Goal: Information Seeking & Learning: Learn about a topic

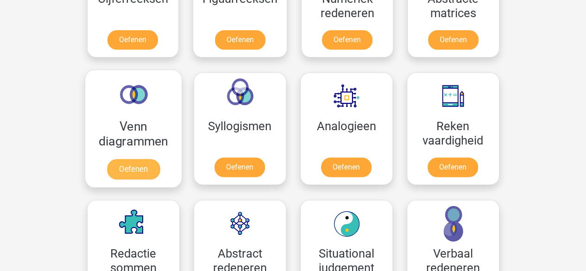
scroll to position [487, 0]
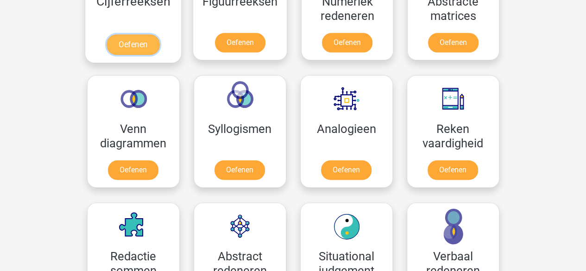
click at [139, 34] on link "Oefenen" at bounding box center [133, 44] width 53 height 20
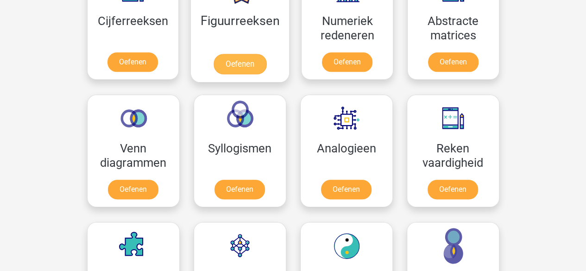
scroll to position [468, 0]
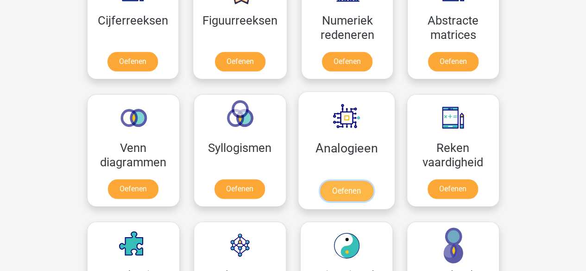
click at [355, 181] on link "Oefenen" at bounding box center [346, 191] width 53 height 20
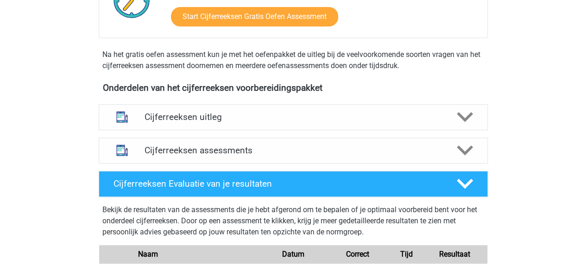
scroll to position [269, 0]
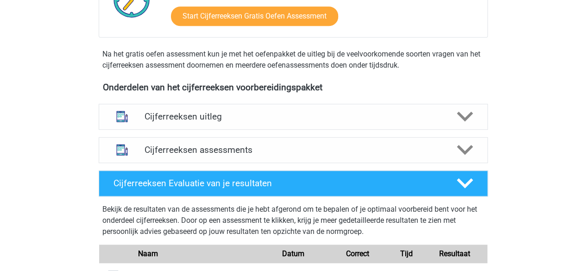
click at [228, 122] on h4 "Cijferreeksen uitleg" at bounding box center [294, 116] width 298 height 11
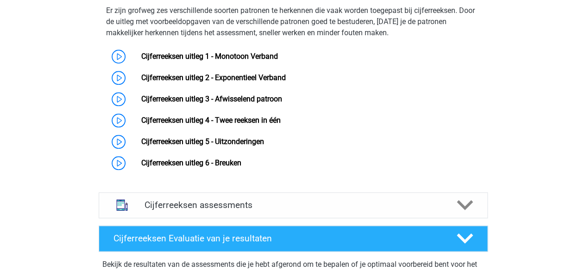
scroll to position [402, 0]
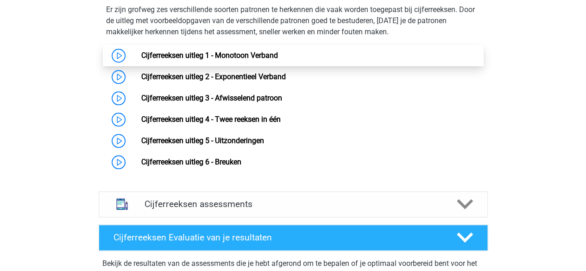
click at [224, 60] on link "Cijferreeksen uitleg 1 - Monotoon Verband" at bounding box center [209, 55] width 137 height 9
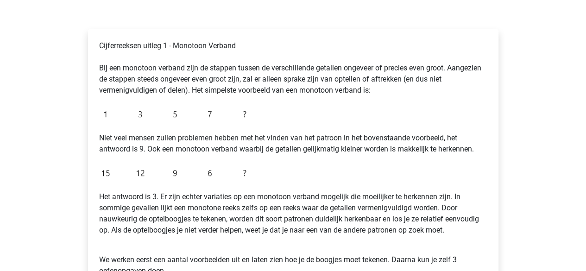
scroll to position [130, 0]
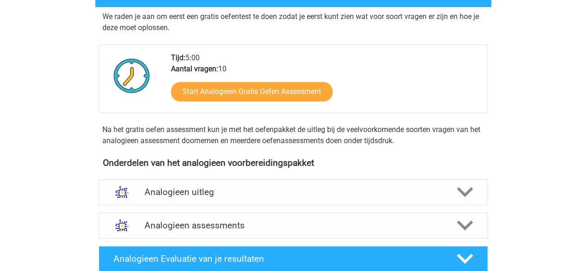
scroll to position [172, 0]
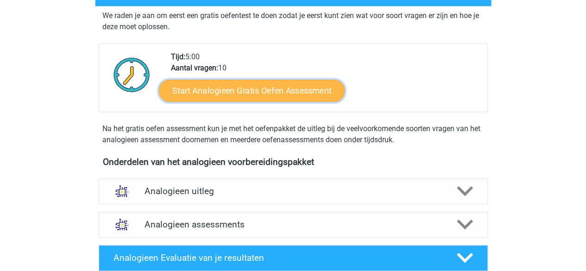
click at [283, 83] on link "Start Analogieen Gratis Oefen Assessment" at bounding box center [252, 90] width 186 height 22
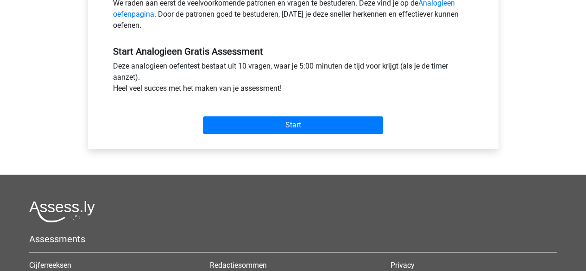
scroll to position [316, 0]
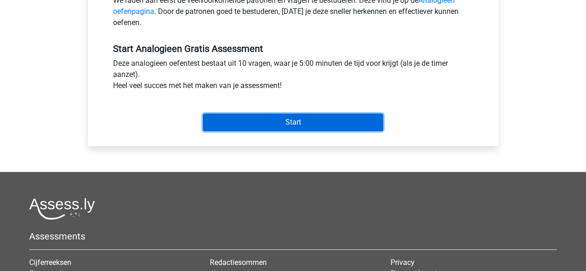
click at [298, 114] on input "Start" at bounding box center [293, 123] width 180 height 18
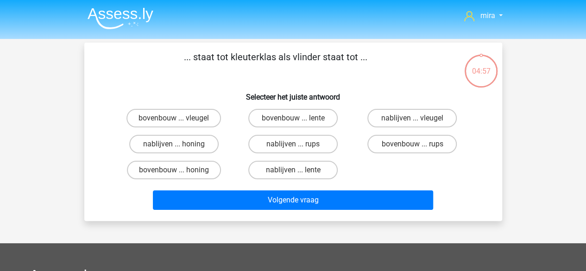
click at [198, 54] on p "... staat tot kleuterklas als vlinder staat tot ..." at bounding box center [276, 64] width 354 height 28
click at [221, 57] on p "... staat tot kleuterklas als vlinder staat tot ..." at bounding box center [276, 64] width 354 height 28
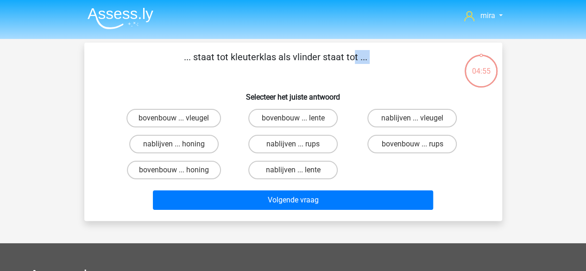
click at [221, 57] on p "... staat tot kleuterklas als vlinder staat tot ..." at bounding box center [276, 64] width 354 height 28
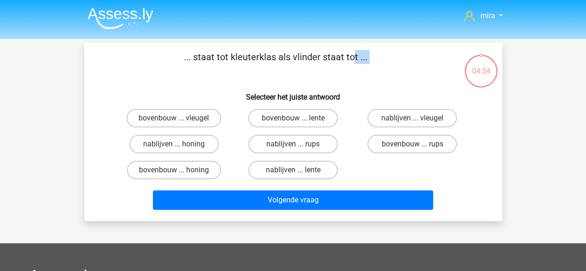
click at [221, 57] on p "... staat tot kleuterklas als vlinder staat tot ..." at bounding box center [276, 64] width 354 height 28
click at [202, 68] on p "... staat tot kleuterklas als vlinder staat tot ..." at bounding box center [276, 64] width 354 height 28
click at [279, 144] on label "nablijven ... rups" at bounding box center [292, 144] width 89 height 19
click at [293, 144] on input "nablijven ... rups" at bounding box center [296, 147] width 6 height 6
radio input "true"
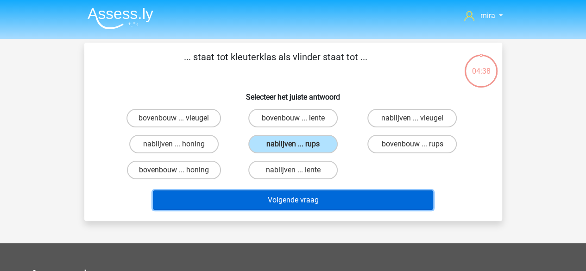
click at [261, 206] on button "Volgende vraag" at bounding box center [293, 200] width 280 height 19
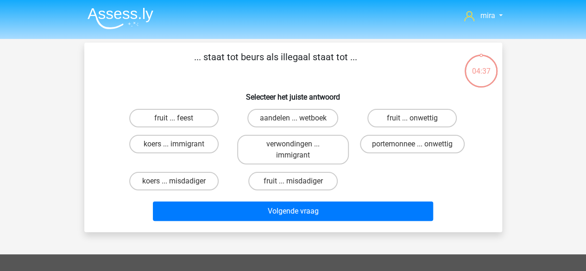
scroll to position [43, 0]
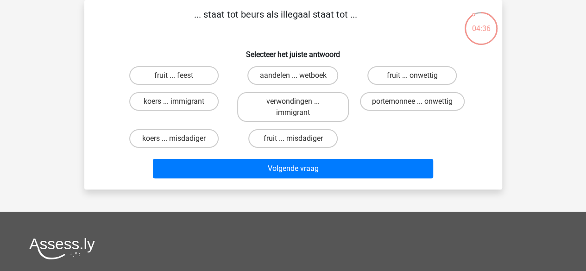
click at [212, 15] on p "... staat tot beurs als illegaal staat tot ..." at bounding box center [276, 21] width 354 height 28
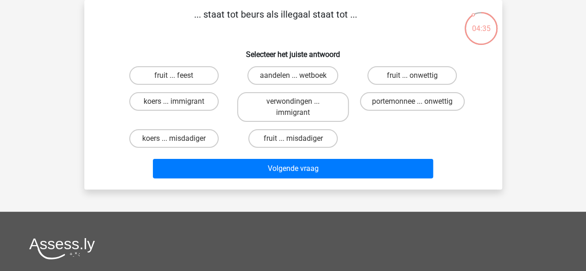
click at [212, 15] on p "... staat tot beurs als illegaal staat tot ..." at bounding box center [276, 21] width 354 height 28
click at [218, 25] on p "... staat tot beurs als illegaal staat tot ..." at bounding box center [276, 21] width 354 height 28
click at [240, 12] on p "... staat tot beurs als illegaal staat tot ..." at bounding box center [276, 21] width 354 height 28
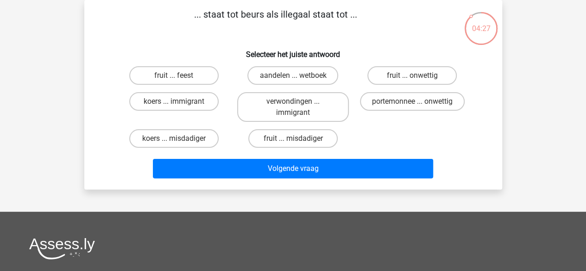
click at [236, 38] on div "... staat tot beurs als illegaal staat tot ... Selecteer het juiste antwoord fr…" at bounding box center [293, 94] width 411 height 175
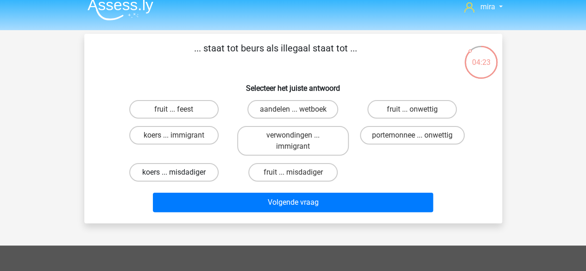
scroll to position [8, 0]
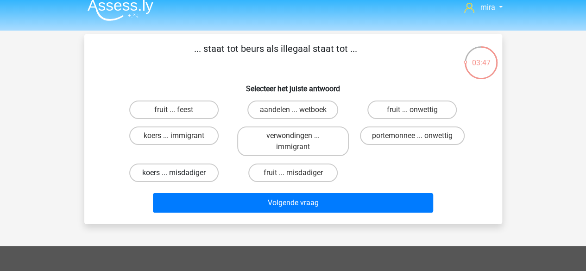
click at [214, 175] on label "koers ... misdadiger" at bounding box center [173, 173] width 89 height 19
click at [180, 175] on input "koers ... misdadiger" at bounding box center [177, 176] width 6 height 6
radio input "true"
click at [243, 213] on div "Volgende vraag" at bounding box center [294, 204] width 358 height 23
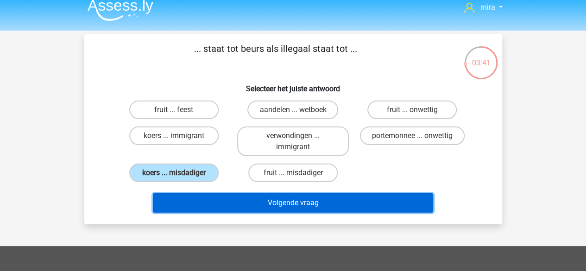
click at [272, 196] on button "Volgende vraag" at bounding box center [293, 202] width 280 height 19
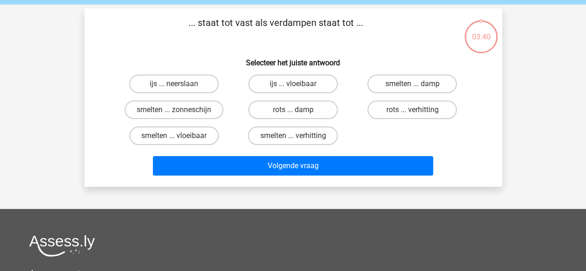
scroll to position [43, 0]
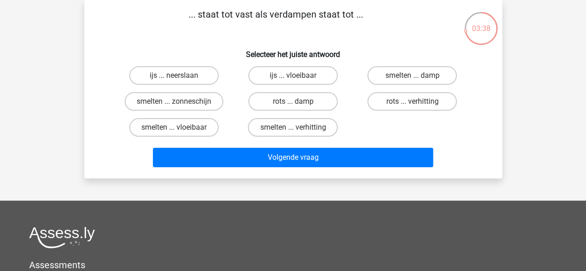
click at [272, 16] on p "... staat tot vast als verdampen staat tot ..." at bounding box center [276, 21] width 354 height 28
click at [269, 25] on p "... staat tot vast als verdampen staat tot ..." at bounding box center [276, 21] width 354 height 28
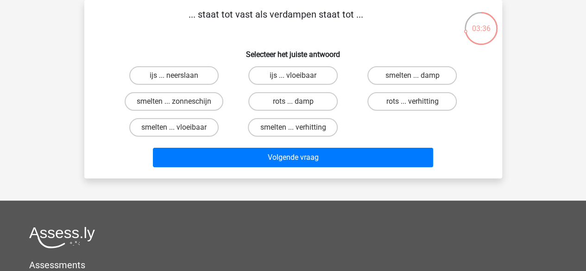
click at [269, 25] on p "... staat tot vast als verdampen staat tot ..." at bounding box center [276, 21] width 354 height 28
click at [276, 102] on label "rots ... damp" at bounding box center [292, 101] width 89 height 19
click at [293, 102] on input "rots ... damp" at bounding box center [296, 105] width 6 height 6
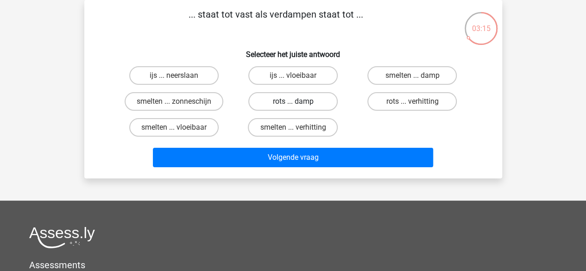
radio input "true"
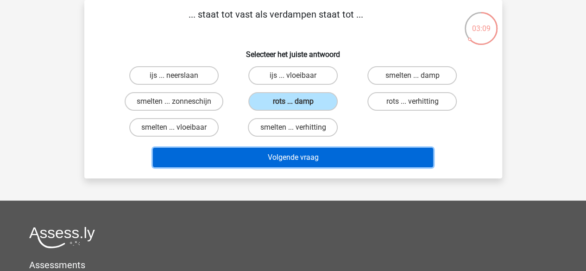
click at [273, 148] on button "Volgende vraag" at bounding box center [293, 157] width 280 height 19
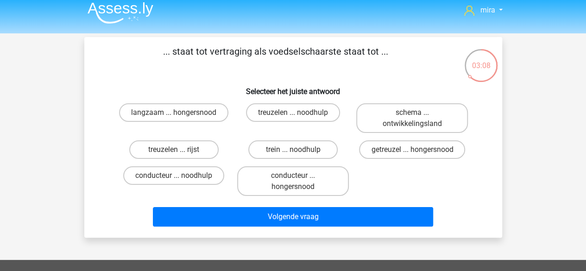
scroll to position [5, 0]
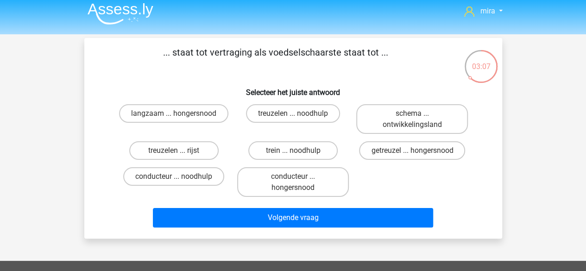
click at [226, 56] on p "... staat tot vertraging als voedselschaarste staat tot ..." at bounding box center [276, 59] width 354 height 28
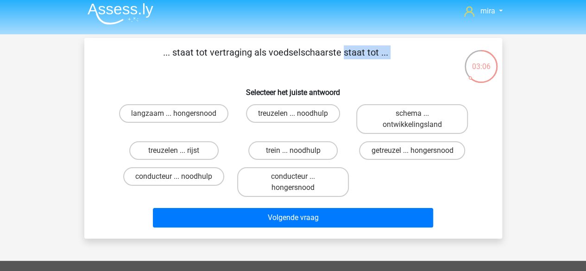
click at [226, 56] on p "... staat tot vertraging als voedselschaarste staat tot ..." at bounding box center [276, 59] width 354 height 28
click at [314, 47] on p "... staat tot vertraging als voedselschaarste staat tot ..." at bounding box center [276, 59] width 354 height 28
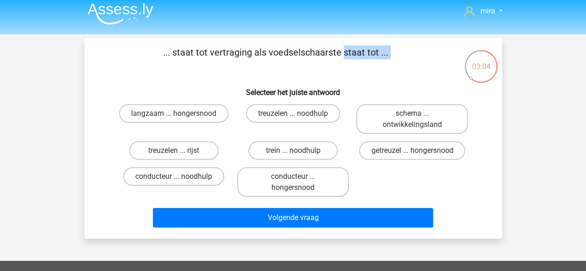
click at [314, 47] on p "... staat tot vertraging als voedselschaarste staat tot ..." at bounding box center [276, 59] width 354 height 28
click at [279, 64] on p "... staat tot vertraging als voedselschaarste staat tot ..." at bounding box center [276, 59] width 354 height 28
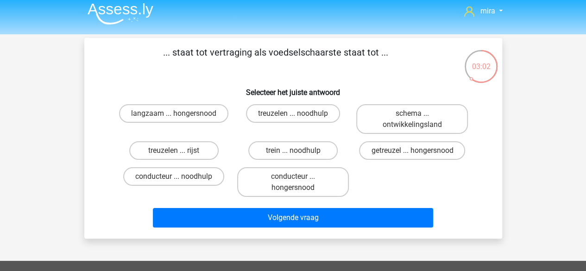
click at [231, 58] on p "... staat tot vertraging als voedselschaarste staat tot ..." at bounding box center [276, 59] width 354 height 28
click at [221, 117] on label "langzaam ... hongersnood" at bounding box center [173, 113] width 109 height 19
click at [180, 117] on input "langzaam ... hongersnood" at bounding box center [177, 117] width 6 height 6
radio input "true"
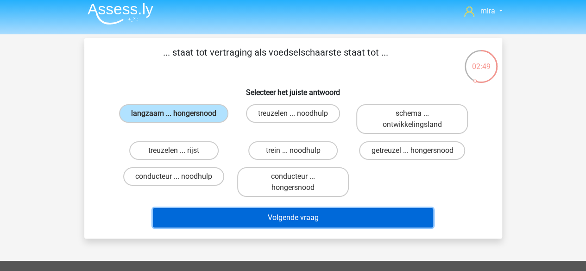
click at [233, 220] on button "Volgende vraag" at bounding box center [293, 217] width 280 height 19
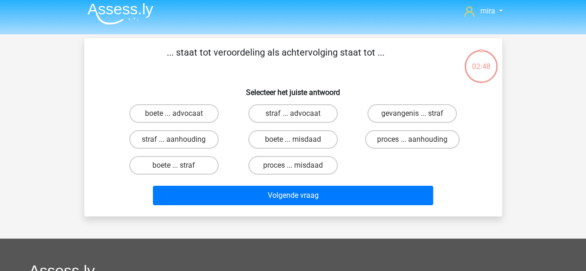
scroll to position [43, 0]
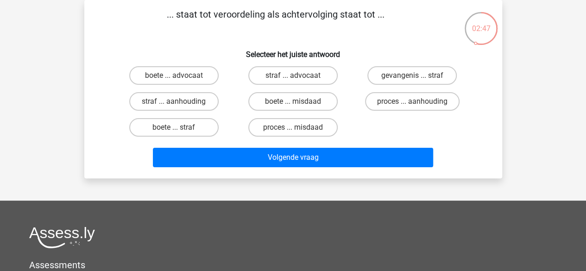
click at [247, 20] on p "... staat tot veroordeling als achtervolging staat tot ..." at bounding box center [276, 21] width 354 height 28
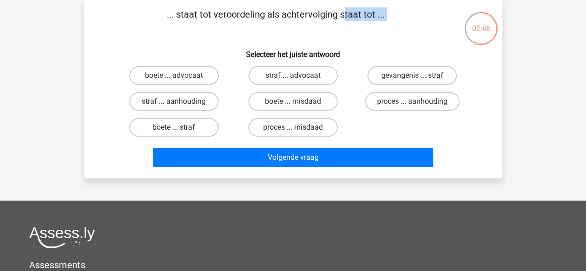
click at [247, 20] on p "... staat tot veroordeling als achtervolging staat tot ..." at bounding box center [276, 21] width 354 height 28
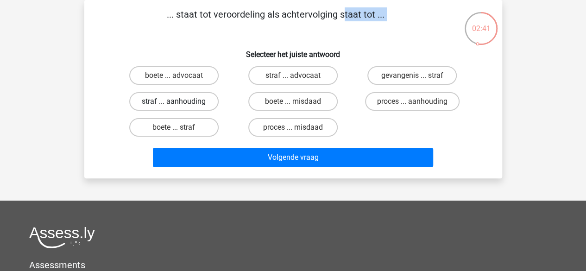
click at [203, 103] on label "straf ... aanhouding" at bounding box center [173, 101] width 89 height 19
click at [180, 103] on input "straf ... aanhouding" at bounding box center [177, 105] width 6 height 6
radio input "true"
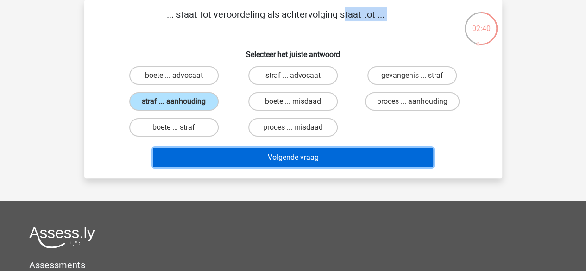
click at [226, 163] on button "Volgende vraag" at bounding box center [293, 157] width 280 height 19
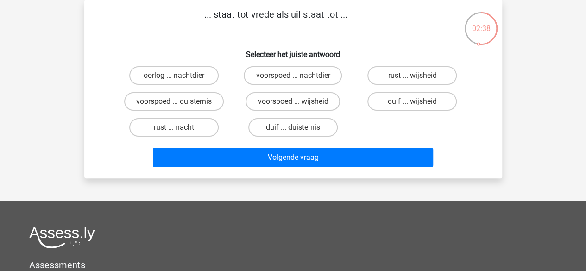
click at [266, 16] on p "... staat tot vrede als uil staat tot ..." at bounding box center [276, 21] width 354 height 28
click at [420, 98] on label "duif ... wijsheid" at bounding box center [412, 101] width 89 height 19
click at [419, 102] on input "duif ... wijsheid" at bounding box center [416, 105] width 6 height 6
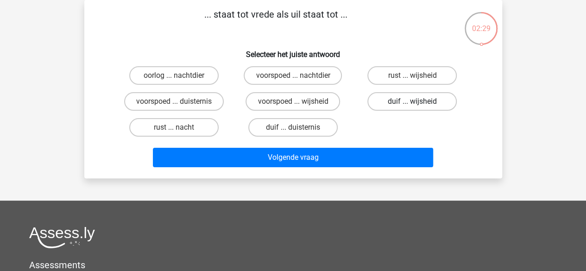
radio input "true"
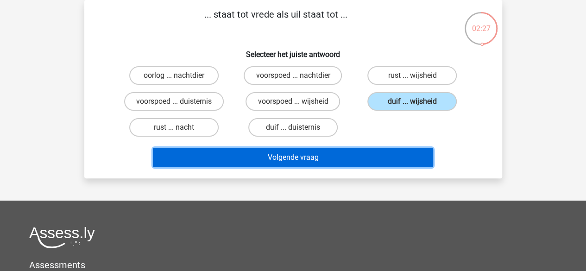
click at [376, 157] on button "Volgende vraag" at bounding box center [293, 157] width 280 height 19
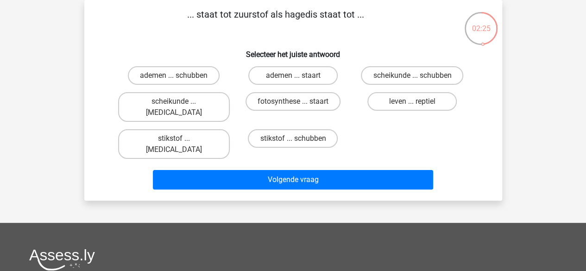
click at [237, 13] on p "... staat tot zuurstof als hagedis staat tot ..." at bounding box center [276, 21] width 354 height 28
click at [258, 15] on p "... staat tot zuurstof als hagedis staat tot ..." at bounding box center [276, 21] width 354 height 28
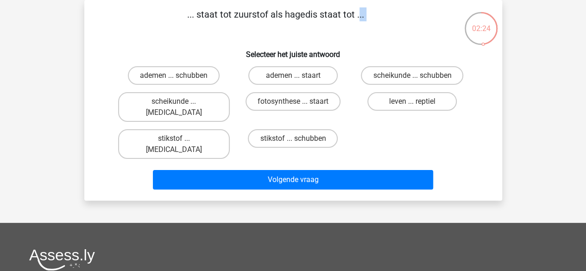
click at [258, 15] on p "... staat tot zuurstof als hagedis staat tot ..." at bounding box center [276, 21] width 354 height 28
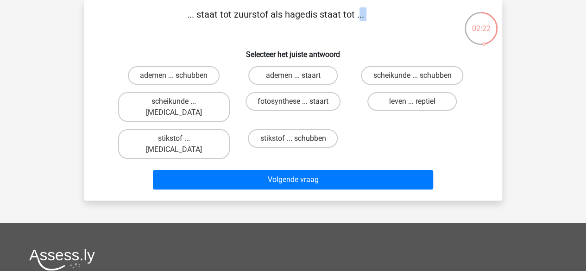
click at [258, 15] on p "... staat tot zuurstof als hagedis staat tot ..." at bounding box center [276, 21] width 354 height 28
click at [249, 27] on p "... staat tot zuurstof als hagedis staat tot ..." at bounding box center [276, 21] width 354 height 28
click at [169, 76] on label "ademen ... schubben" at bounding box center [174, 75] width 92 height 19
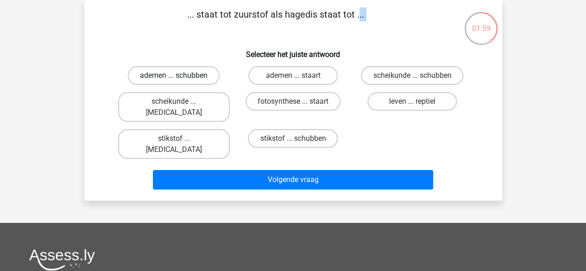
click at [174, 76] on input "ademen ... schubben" at bounding box center [177, 79] width 6 height 6
radio input "true"
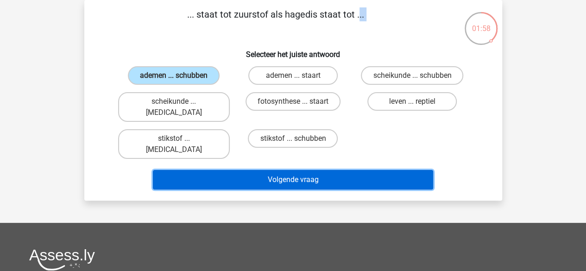
click at [213, 170] on button "Volgende vraag" at bounding box center [293, 179] width 280 height 19
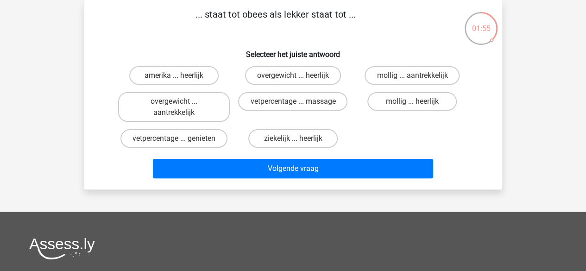
click at [264, 17] on p "... staat tot obees als lekker staat tot ..." at bounding box center [276, 21] width 354 height 28
click at [261, 80] on label "overgewicht ... heerlijk" at bounding box center [293, 75] width 96 height 19
click at [293, 80] on input "overgewicht ... heerlijk" at bounding box center [296, 79] width 6 height 6
radio input "true"
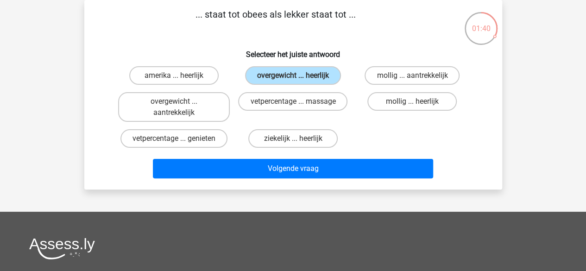
click at [261, 181] on div "Volgende vraag" at bounding box center [294, 170] width 358 height 23
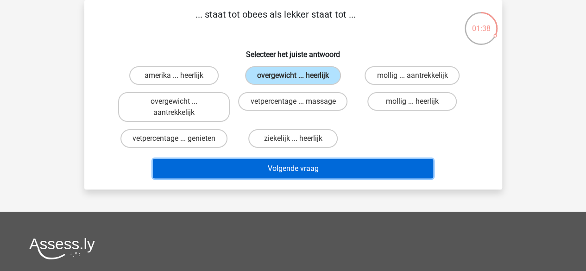
click at [262, 171] on button "Volgende vraag" at bounding box center [293, 168] width 280 height 19
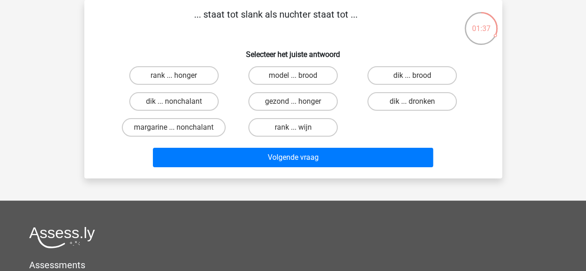
click at [240, 19] on p "... staat tot slank als nuchter staat tot ..." at bounding box center [276, 21] width 354 height 28
click at [267, 25] on p "... staat tot slank als nuchter staat tot ..." at bounding box center [276, 21] width 354 height 28
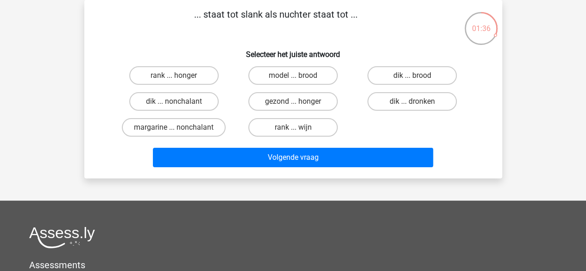
click at [267, 25] on p "... staat tot slank als nuchter staat tot ..." at bounding box center [276, 21] width 354 height 28
click at [177, 59] on h6 "Selecteer het juiste antwoord" at bounding box center [293, 51] width 389 height 16
click at [199, 84] on label "rank ... honger" at bounding box center [173, 75] width 89 height 19
click at [180, 82] on input "rank ... honger" at bounding box center [177, 79] width 6 height 6
radio input "true"
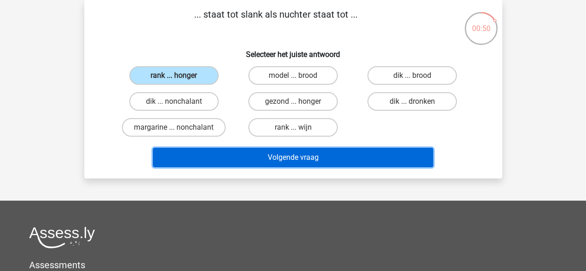
click at [259, 154] on button "Volgende vraag" at bounding box center [293, 157] width 280 height 19
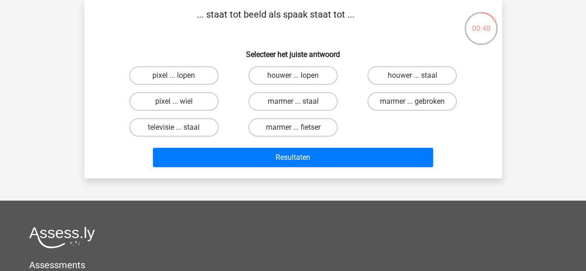
click at [248, 13] on p "... staat tot beeld als spaak staat tot ..." at bounding box center [276, 21] width 354 height 28
click at [258, 28] on p "... staat tot beeld als spaak staat tot ..." at bounding box center [276, 21] width 354 height 28
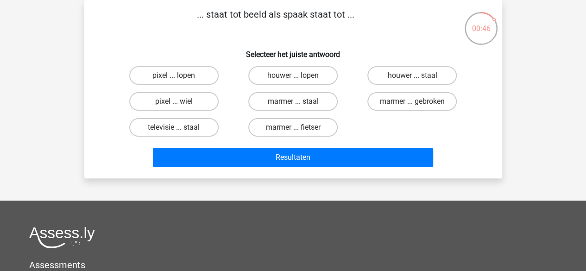
click at [258, 28] on p "... staat tot beeld als spaak staat tot ..." at bounding box center [276, 21] width 354 height 28
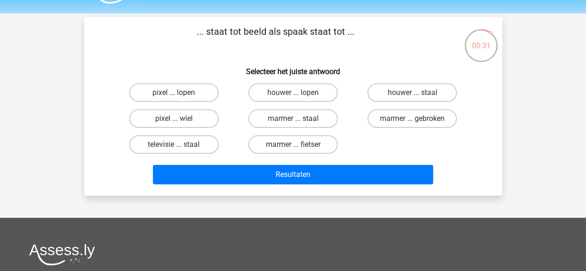
scroll to position [24, 0]
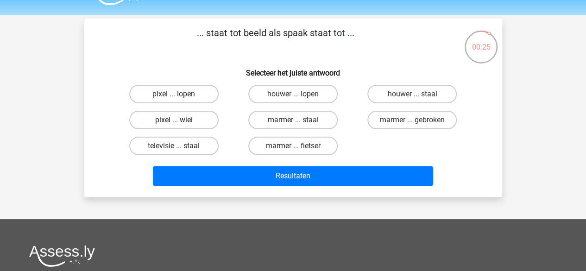
click at [197, 124] on label "pixel ... wiel" at bounding box center [173, 120] width 89 height 19
click at [180, 124] on input "pixel ... wiel" at bounding box center [177, 123] width 6 height 6
radio input "true"
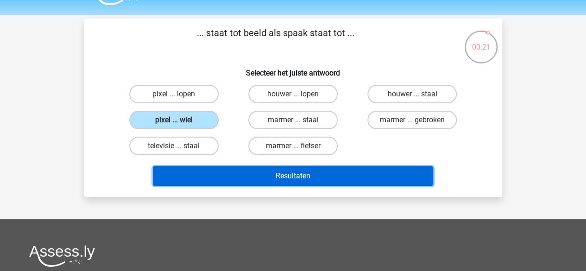
click at [232, 185] on button "Resultaten" at bounding box center [293, 175] width 280 height 19
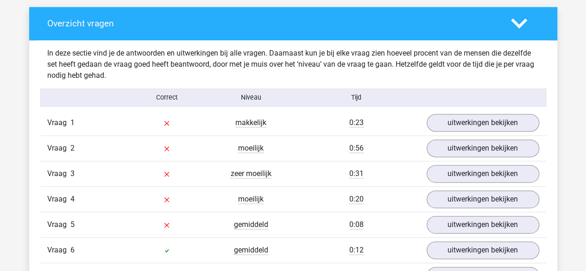
scroll to position [527, 0]
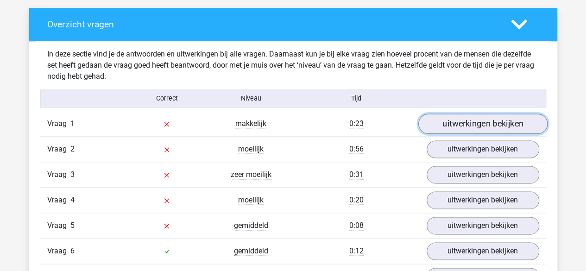
click at [463, 121] on link "uitwerkingen bekijken" at bounding box center [482, 124] width 129 height 20
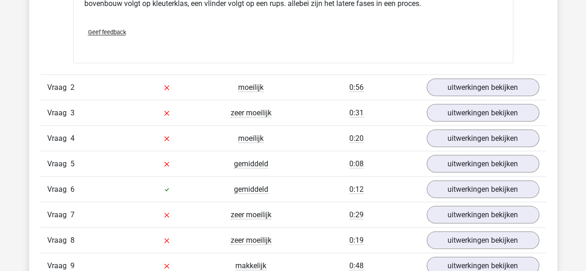
scroll to position [819, 0]
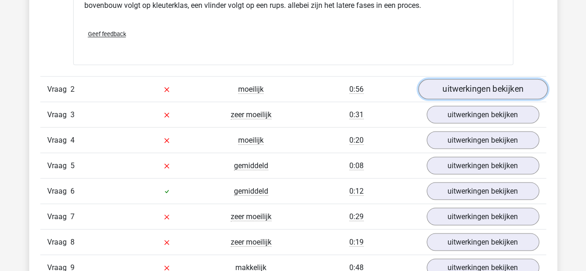
click at [454, 95] on link "uitwerkingen bekijken" at bounding box center [482, 89] width 129 height 20
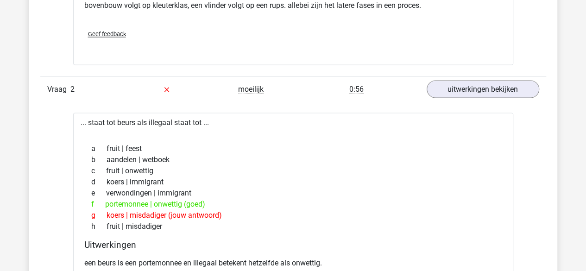
click at [142, 204] on div "f portemonnee | onwettig (goed)" at bounding box center [293, 203] width 418 height 11
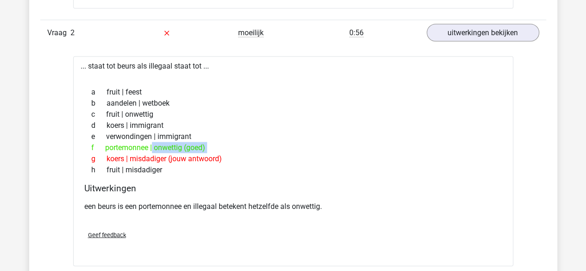
scroll to position [876, 0]
click at [142, 204] on p "een beurs is een portemonnee en illegaal betekent hetzelfde als onwettig." at bounding box center [293, 205] width 418 height 11
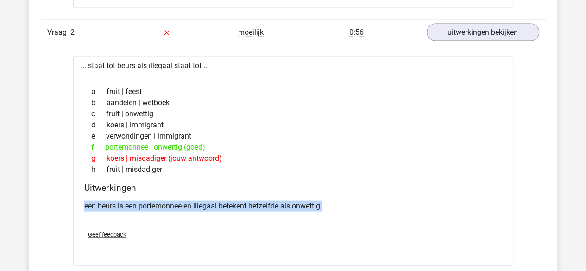
click at [142, 204] on p "een beurs is een portemonnee en illegaal betekent hetzelfde als onwettig." at bounding box center [293, 205] width 418 height 11
click at [144, 208] on p "een beurs is een portemonnee en illegaal betekent hetzelfde als onwettig." at bounding box center [293, 205] width 418 height 11
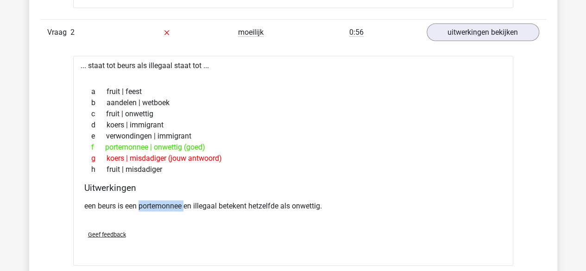
click at [144, 208] on p "een beurs is een portemonnee en illegaal betekent hetzelfde als onwettig." at bounding box center [293, 205] width 418 height 11
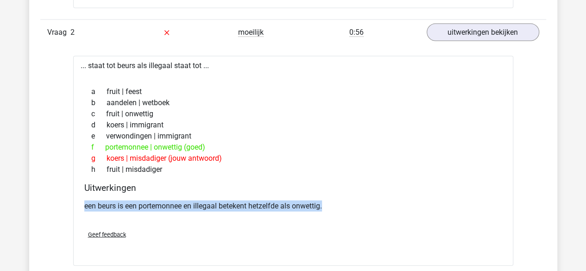
click at [144, 208] on p "een beurs is een portemonnee en illegaal betekent hetzelfde als onwettig." at bounding box center [293, 205] width 418 height 11
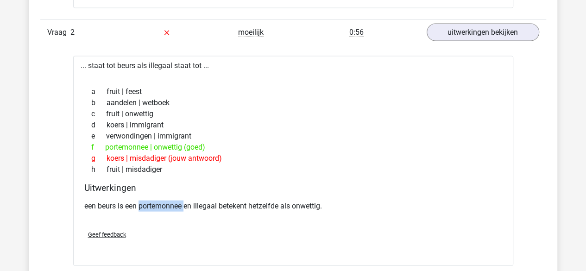
click at [144, 208] on p "een beurs is een portemonnee en illegaal betekent hetzelfde als onwettig." at bounding box center [293, 205] width 418 height 11
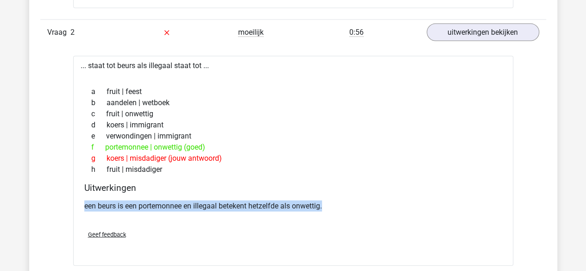
click at [144, 208] on p "een beurs is een portemonnee en illegaal betekent hetzelfde als onwettig." at bounding box center [293, 205] width 418 height 11
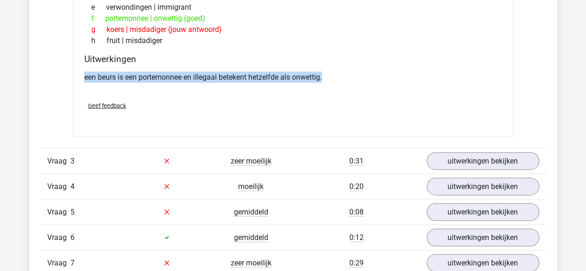
scroll to position [1005, 0]
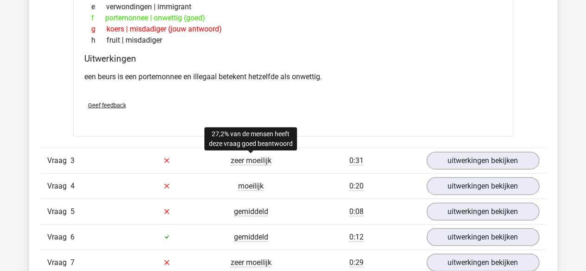
click at [255, 159] on span "zeer moeilijk" at bounding box center [251, 160] width 41 height 9
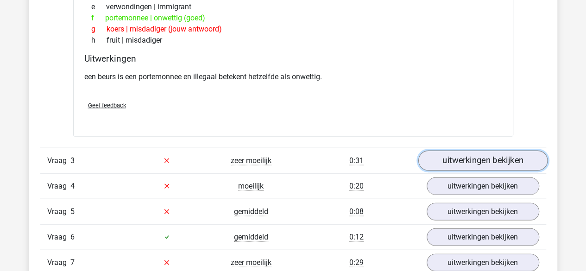
click at [461, 159] on link "uitwerkingen bekijken" at bounding box center [482, 161] width 129 height 20
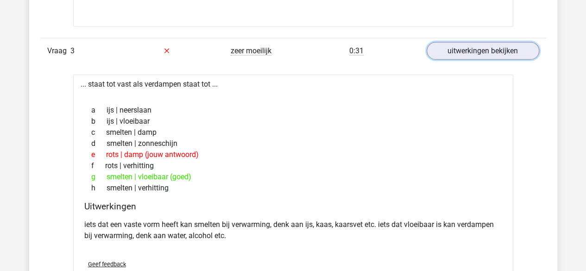
scroll to position [1115, 0]
click at [151, 223] on p "iets dat een vaste vorm heeft kan smelten bij verwarming, denk aan ijs, kaas, k…" at bounding box center [293, 230] width 418 height 22
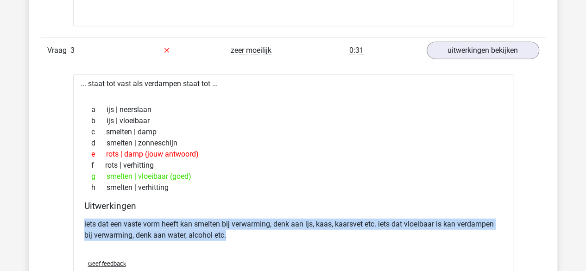
click at [151, 223] on p "iets dat een vaste vorm heeft kan smelten bij verwarming, denk aan ijs, kaas, k…" at bounding box center [293, 230] width 418 height 22
click at [162, 226] on p "iets dat een vaste vorm heeft kan smelten bij verwarming, denk aan ijs, kaas, k…" at bounding box center [293, 230] width 418 height 22
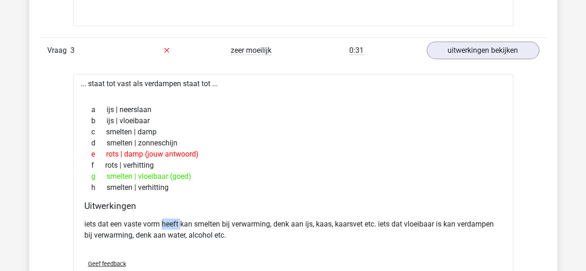
click at [162, 226] on p "iets dat een vaste vorm heeft kan smelten bij verwarming, denk aan ijs, kaas, k…" at bounding box center [293, 230] width 418 height 22
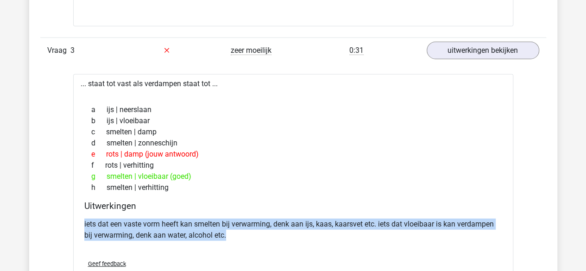
click at [162, 226] on p "iets dat een vaste vorm heeft kan smelten bij verwarming, denk aan ijs, kaas, k…" at bounding box center [293, 230] width 418 height 22
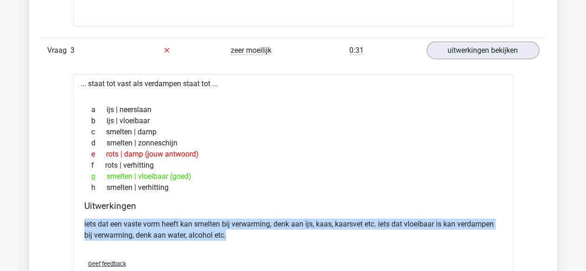
click at [162, 226] on p "iets dat een vaste vorm heeft kan smelten bij verwarming, denk aan ijs, kaas, k…" at bounding box center [293, 230] width 418 height 22
click at [224, 239] on div "iets dat een vaste vorm heeft kan smelten bij verwarming, denk aan ijs, kaas, k…" at bounding box center [293, 233] width 418 height 37
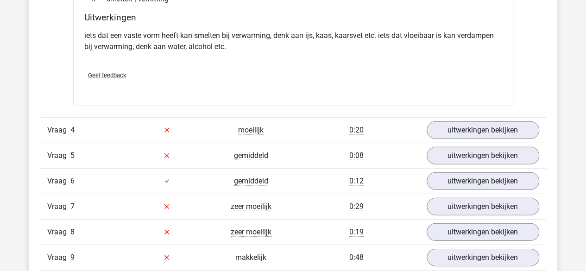
scroll to position [1304, 0]
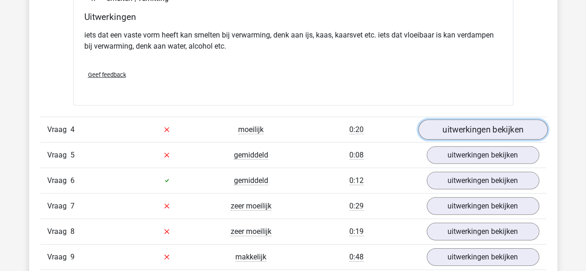
click at [483, 132] on link "uitwerkingen bekijken" at bounding box center [482, 130] width 129 height 20
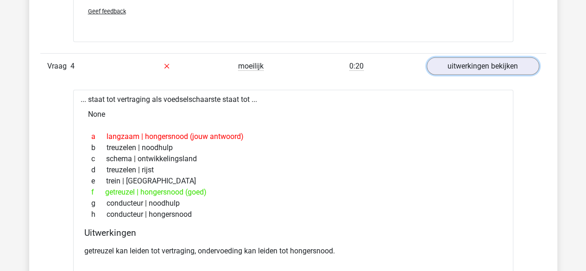
scroll to position [1368, 0]
click at [106, 90] on div "... staat tot vertraging als voedselschaarste staat tot ... None a langzaam | h…" at bounding box center [293, 199] width 440 height 221
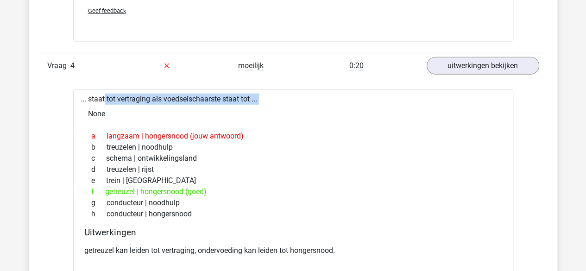
click at [106, 90] on div "... staat tot vertraging als voedselschaarste staat tot ... None a langzaam | h…" at bounding box center [293, 199] width 440 height 221
click at [146, 248] on p "getreuzel kan leiden tot vertraging, ondervoeding kan leiden tot hongersnood." at bounding box center [293, 250] width 418 height 11
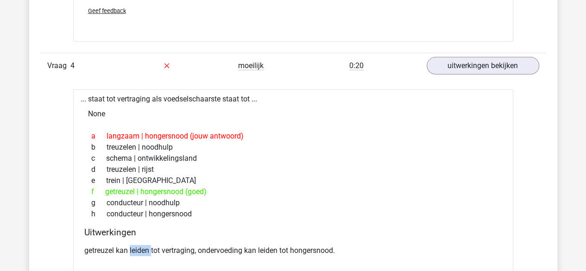
click at [146, 248] on p "getreuzel kan leiden tot vertraging, ondervoeding kan leiden tot hongersnood." at bounding box center [293, 250] width 418 height 11
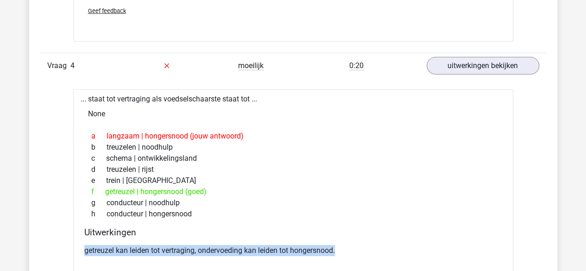
click at [146, 248] on p "getreuzel kan leiden tot vertraging, ondervoeding kan leiden tot hongersnood." at bounding box center [293, 250] width 418 height 11
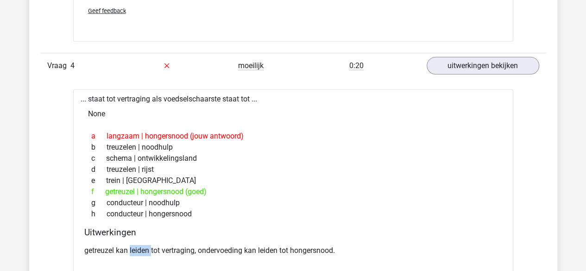
click at [146, 248] on p "getreuzel kan leiden tot vertraging, ondervoeding kan leiden tot hongersnood." at bounding box center [293, 250] width 418 height 11
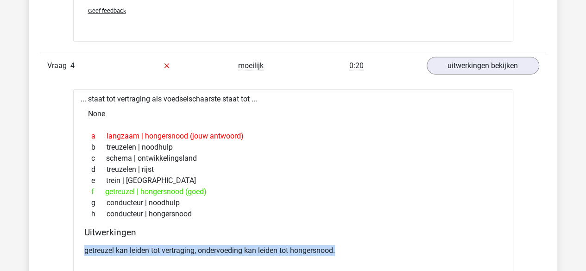
click at [146, 248] on p "getreuzel kan leiden tot vertraging, ondervoeding kan leiden tot hongersnood." at bounding box center [293, 250] width 418 height 11
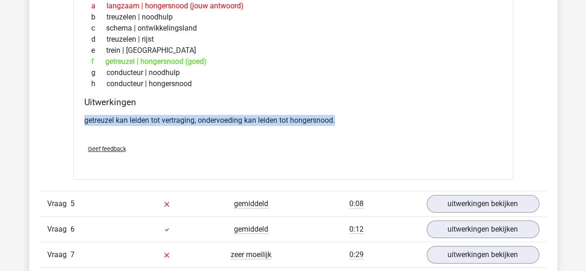
scroll to position [1499, 0]
click at [432, 199] on link "uitwerkingen bekijken" at bounding box center [482, 203] width 129 height 20
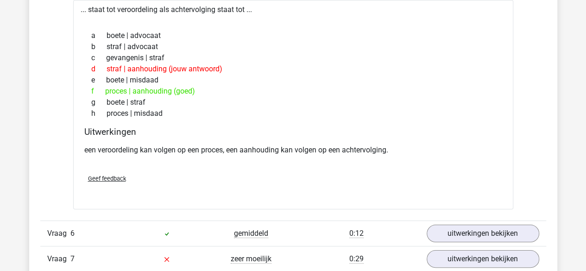
scroll to position [1795, 0]
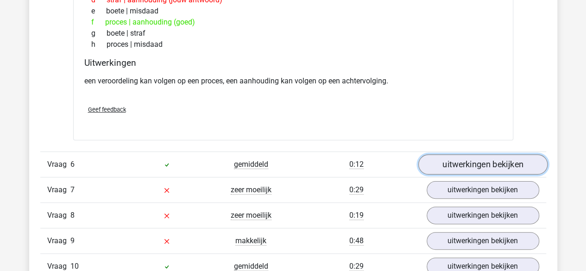
click at [451, 158] on link "uitwerkingen bekijken" at bounding box center [482, 164] width 129 height 20
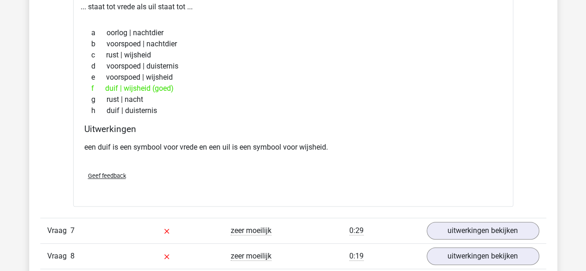
scroll to position [1987, 0]
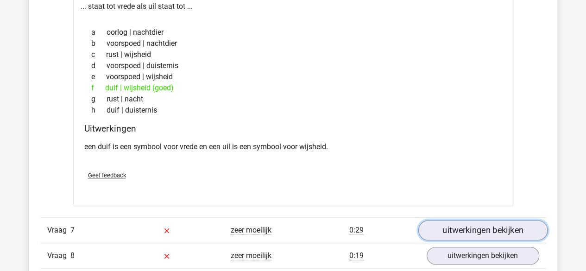
click at [452, 227] on link "uitwerkingen bekijken" at bounding box center [482, 231] width 129 height 20
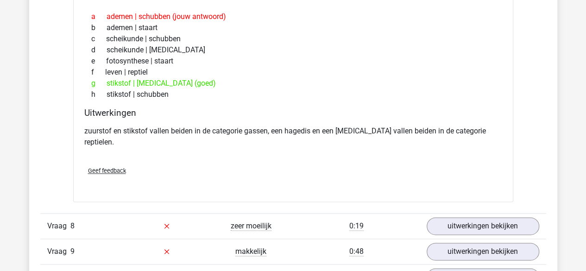
scroll to position [2312, 0]
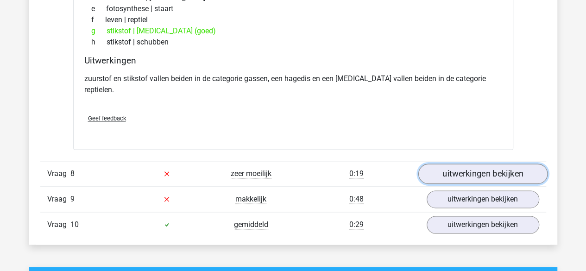
click at [442, 164] on link "uitwerkingen bekijken" at bounding box center [482, 174] width 129 height 20
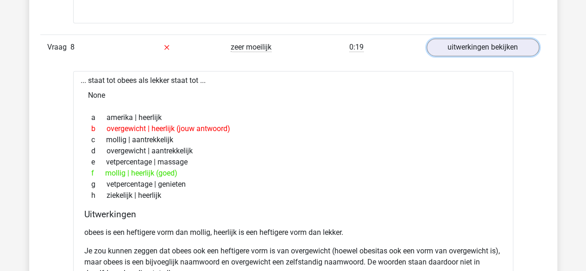
scroll to position [2439, 0]
click at [176, 226] on p "obees is een heftigere vorm dan mollig, heerlijk is een heftigere vorm dan lekk…" at bounding box center [293, 231] width 418 height 11
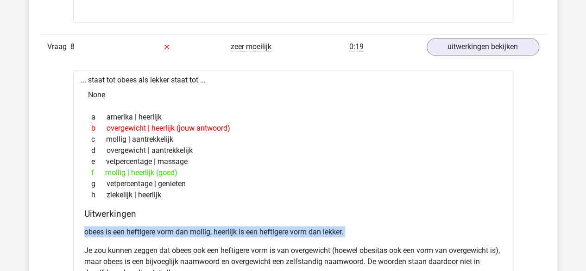
click at [176, 226] on p "obees is een heftigere vorm dan mollig, heerlijk is een heftigere vorm dan lekk…" at bounding box center [293, 231] width 418 height 11
click at [190, 226] on p "obees is een heftigere vorm dan mollig, heerlijk is een heftigere vorm dan lekk…" at bounding box center [293, 231] width 418 height 11
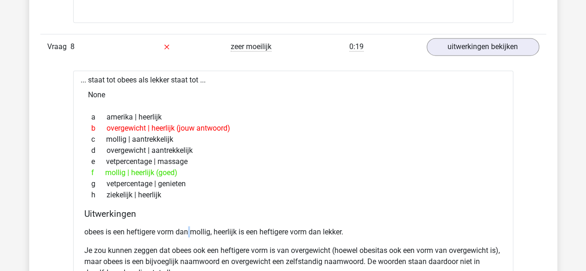
click at [190, 226] on p "obees is een heftigere vorm dan mollig, heerlijk is een heftigere vorm dan lekk…" at bounding box center [293, 231] width 418 height 11
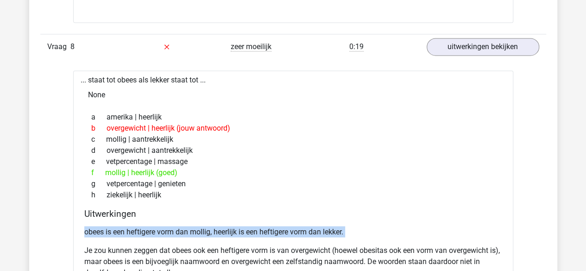
click at [190, 226] on p "obees is een heftigere vorm dan mollig, heerlijk is een heftigere vorm dan lekk…" at bounding box center [293, 231] width 418 height 11
click at [209, 226] on p "obees is een heftigere vorm dan mollig, heerlijk is een heftigere vorm dan lekk…" at bounding box center [293, 231] width 418 height 11
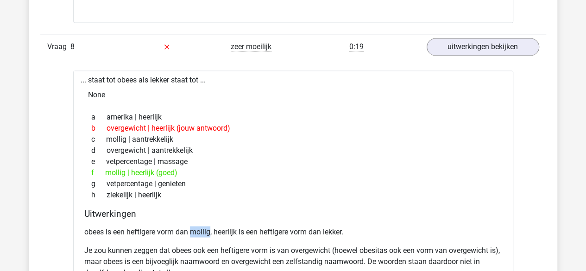
click at [209, 226] on p "obees is een heftigere vorm dan mollig, heerlijk is een heftigere vorm dan lekk…" at bounding box center [293, 231] width 418 height 11
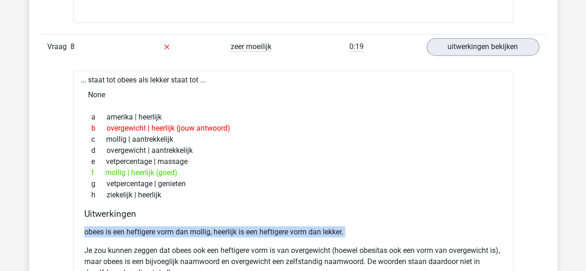
click at [209, 226] on p "obees is een heftigere vorm dan mollig, heerlijk is een heftigere vorm dan lekk…" at bounding box center [293, 231] width 418 height 11
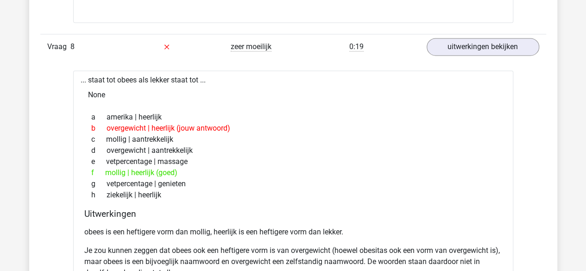
click at [210, 245] on p "Je zou kunnen zeggen dat obees ook een heftigere vorm is van overgewicht (hoewe…" at bounding box center [293, 261] width 418 height 33
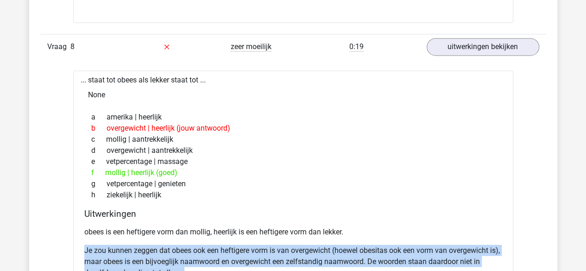
click at [210, 245] on p "Je zou kunnen zeggen dat obees ook een heftigere vorm is van overgewicht (hoewe…" at bounding box center [293, 261] width 418 height 33
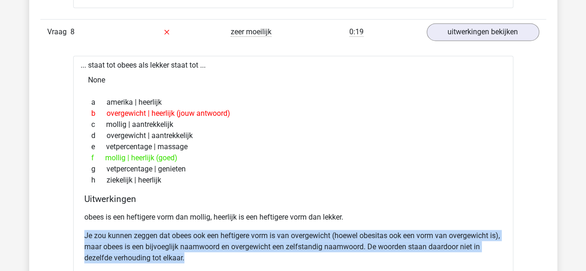
scroll to position [2455, 0]
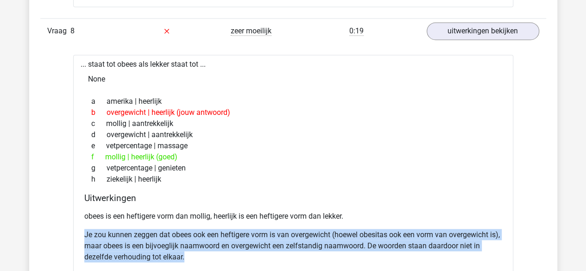
click at [210, 233] on p "Je zou kunnen zeggen dat obees ook een heftigere vorm is van overgewicht (hoewe…" at bounding box center [293, 245] width 418 height 33
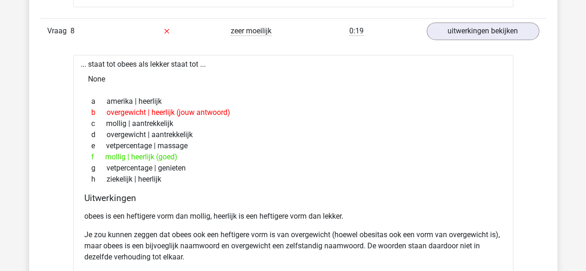
click at [227, 231] on p "Je zou kunnen zeggen dat obees ook een heftigere vorm is van overgewicht (hoewe…" at bounding box center [293, 245] width 418 height 33
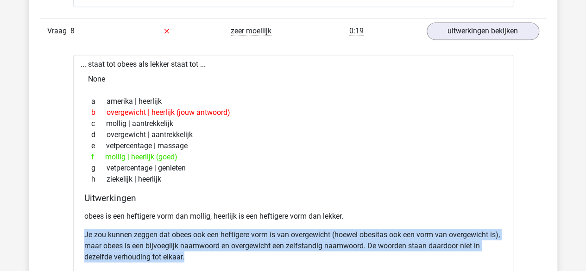
click at [227, 231] on p "Je zou kunnen zeggen dat obees ook een heftigere vorm is van overgewicht (hoewe…" at bounding box center [293, 245] width 418 height 33
click at [225, 243] on p "Je zou kunnen zeggen dat obees ook een heftigere vorm is van overgewicht (hoewe…" at bounding box center [293, 245] width 418 height 33
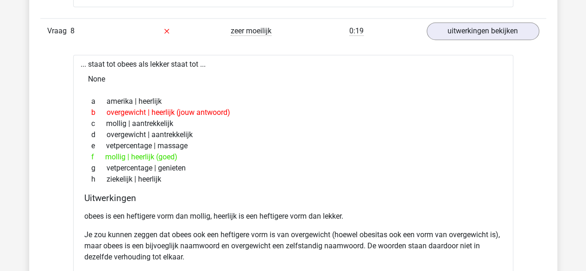
click at [225, 243] on p "Je zou kunnen zeggen dat obees ook een heftigere vorm is van overgewicht (hoewe…" at bounding box center [293, 245] width 418 height 33
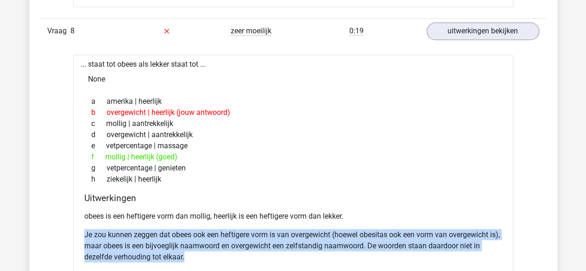
click at [225, 243] on p "Je zou kunnen zeggen dat obees ook een heftigere vorm is van overgewicht (hoewe…" at bounding box center [293, 245] width 418 height 33
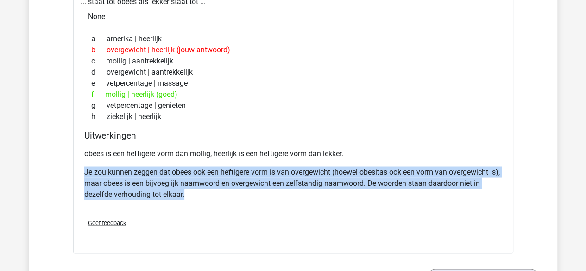
scroll to position [2565, 0]
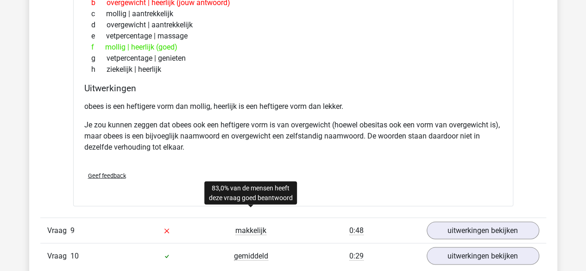
click at [254, 226] on span "makkelijk" at bounding box center [251, 230] width 31 height 9
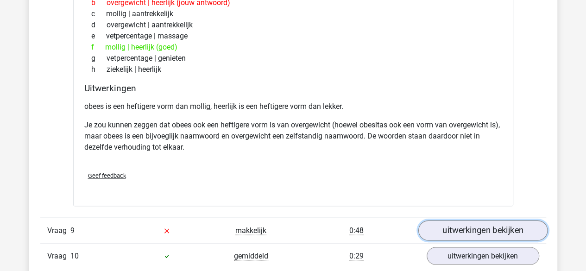
click at [470, 220] on link "uitwerkingen bekijken" at bounding box center [482, 230] width 129 height 20
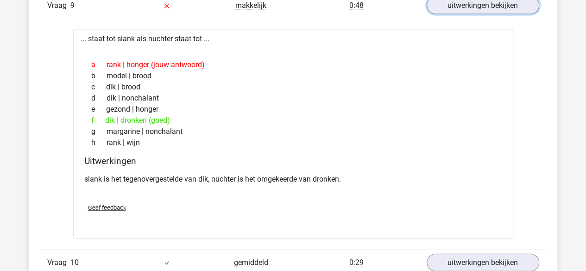
scroll to position [2800, 0]
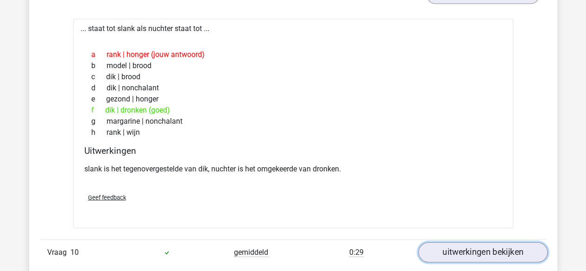
click at [456, 242] on link "uitwerkingen bekijken" at bounding box center [482, 252] width 129 height 20
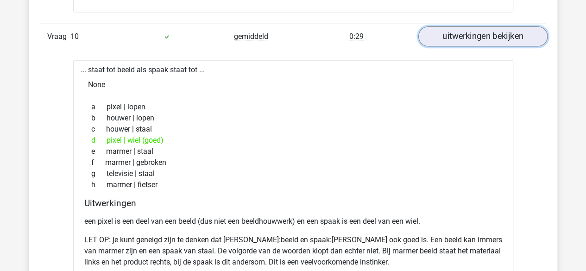
scroll to position [3015, 0]
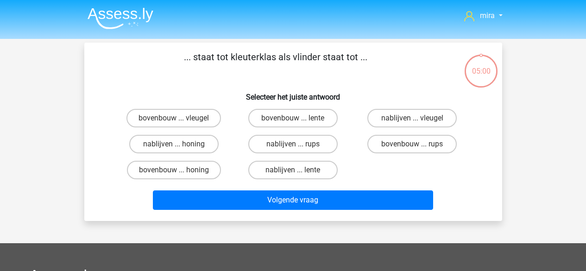
scroll to position [24, 0]
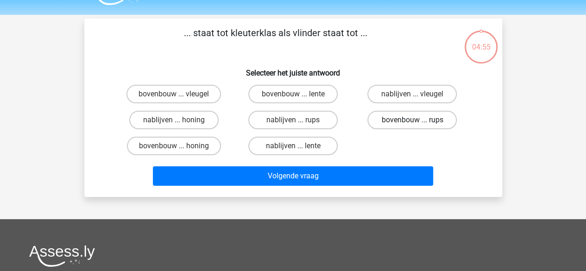
click at [389, 119] on label "bovenbouw ... rups" at bounding box center [412, 120] width 89 height 19
click at [413, 120] on input "bovenbouw ... rups" at bounding box center [416, 123] width 6 height 6
radio input "true"
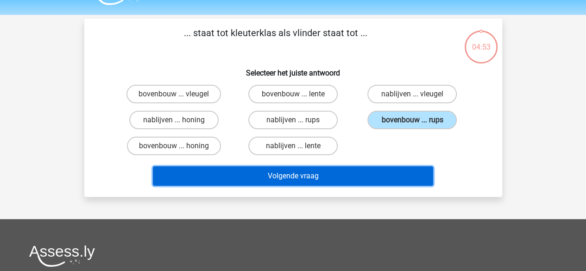
click at [364, 183] on button "Volgende vraag" at bounding box center [293, 175] width 280 height 19
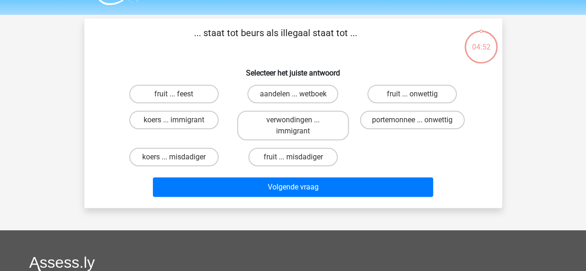
scroll to position [43, 0]
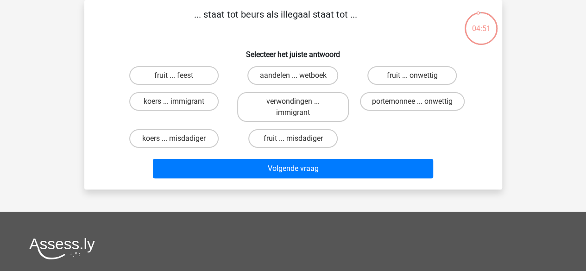
click at [264, 13] on p "... staat tot beurs als illegaal staat tot ..." at bounding box center [276, 21] width 354 height 28
click at [378, 108] on label "portemonnee ... onwettig" at bounding box center [412, 101] width 105 height 19
click at [413, 108] on input "portemonnee ... onwettig" at bounding box center [416, 105] width 6 height 6
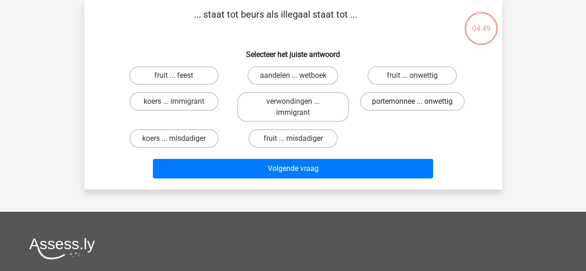
radio input "true"
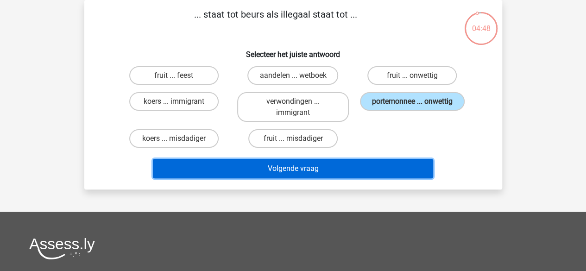
click at [371, 167] on button "Volgende vraag" at bounding box center [293, 168] width 280 height 19
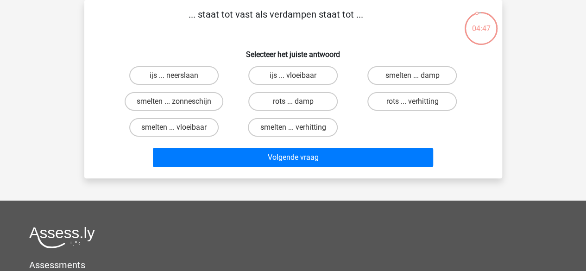
click at [253, 20] on p "... staat tot vast als verdampen staat tot ..." at bounding box center [276, 21] width 354 height 28
click at [203, 127] on label "smelten ... vloeibaar" at bounding box center [173, 127] width 89 height 19
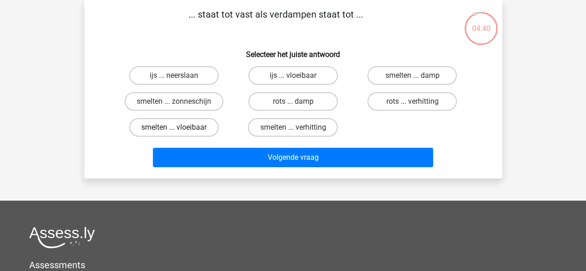
click at [180, 127] on input "smelten ... vloeibaar" at bounding box center [177, 130] width 6 height 6
radio input "true"
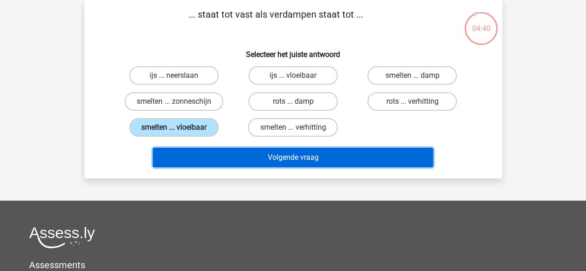
click at [224, 161] on button "Volgende vraag" at bounding box center [293, 157] width 280 height 19
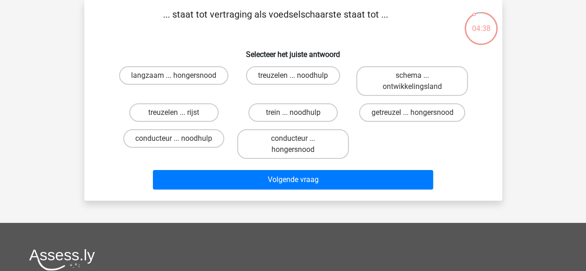
click at [213, 21] on p "... staat tot vertraging als voedselschaarste staat tot ..." at bounding box center [276, 21] width 354 height 28
click at [417, 115] on input "getreuzel ... hongersnood" at bounding box center [416, 116] width 6 height 6
radio input "true"
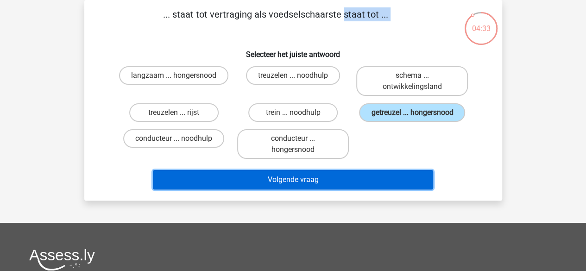
click at [382, 178] on button "Volgende vraag" at bounding box center [293, 179] width 280 height 19
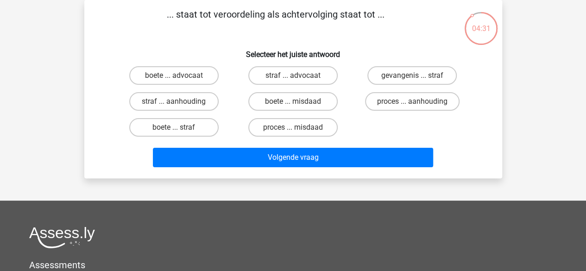
click at [289, 15] on p "... staat tot veroordeling als achtervolging staat tot ..." at bounding box center [276, 21] width 354 height 28
click at [238, 21] on p "... staat tot veroordeling als achtervolging staat tot ..." at bounding box center [276, 21] width 354 height 28
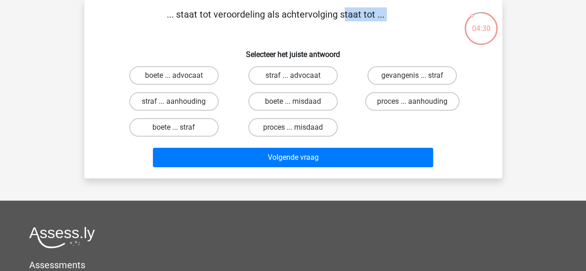
click at [238, 21] on p "... staat tot veroordeling als achtervolging staat tot ..." at bounding box center [276, 21] width 354 height 28
click at [248, 9] on p "... staat tot veroordeling als achtervolging staat tot ..." at bounding box center [276, 21] width 354 height 28
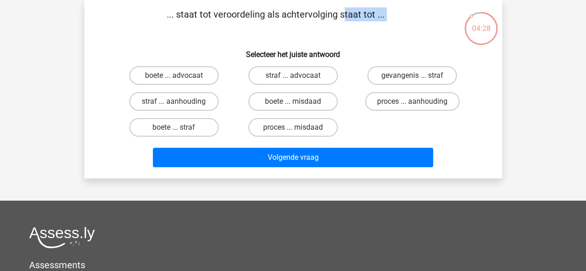
click at [248, 9] on p "... staat tot veroordeling als achtervolging staat tot ..." at bounding box center [276, 21] width 354 height 28
click at [387, 104] on label "proces ... aanhouding" at bounding box center [412, 101] width 95 height 19
click at [413, 104] on input "proces ... aanhouding" at bounding box center [416, 105] width 6 height 6
radio input "true"
click at [337, 129] on label "proces ... misdaad" at bounding box center [292, 127] width 89 height 19
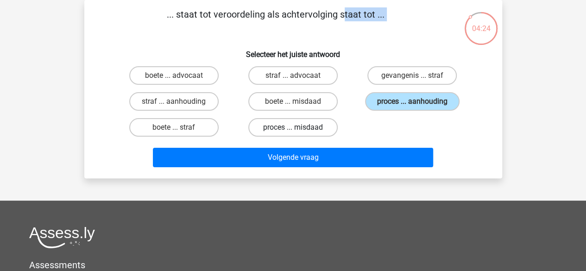
click at [299, 129] on input "proces ... misdaad" at bounding box center [296, 130] width 6 height 6
radio input "true"
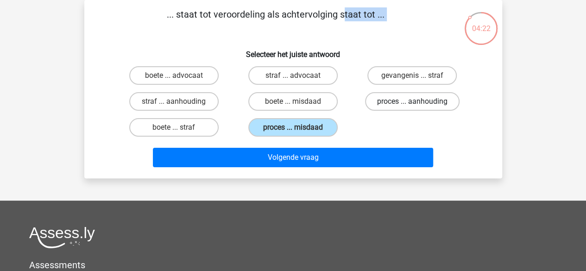
click at [380, 105] on label "proces ... aanhouding" at bounding box center [412, 101] width 95 height 19
click at [413, 105] on input "proces ... aanhouding" at bounding box center [416, 105] width 6 height 6
radio input "true"
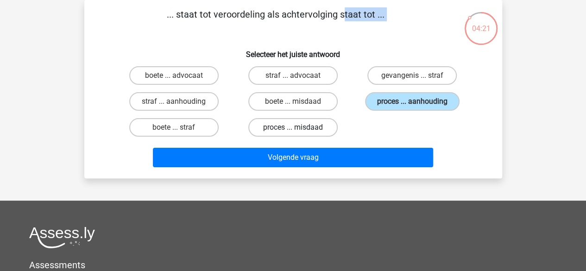
click at [331, 127] on label "proces ... misdaad" at bounding box center [292, 127] width 89 height 19
click at [299, 127] on input "proces ... misdaad" at bounding box center [296, 130] width 6 height 6
radio input "true"
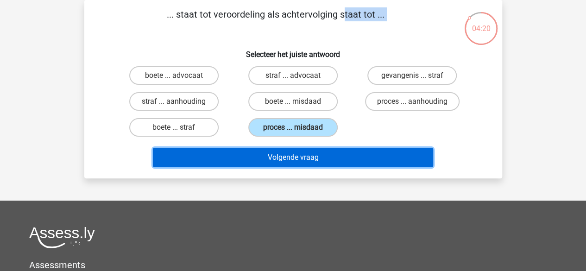
click at [336, 151] on button "Volgende vraag" at bounding box center [293, 157] width 280 height 19
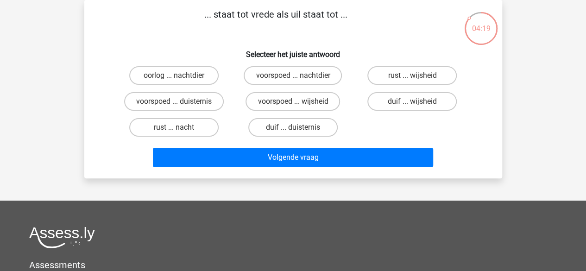
click at [267, 19] on p "... staat tot vrede als uil staat tot ..." at bounding box center [276, 21] width 354 height 28
click at [411, 94] on label "duif ... wijsheid" at bounding box center [412, 101] width 89 height 19
click at [413, 102] on input "duif ... wijsheid" at bounding box center [416, 105] width 6 height 6
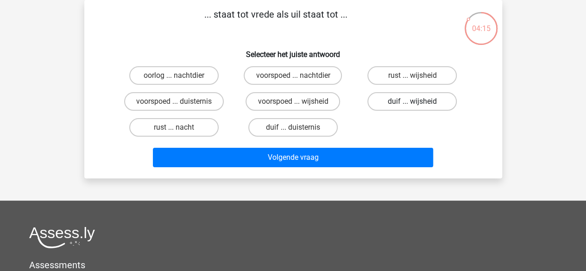
radio input "true"
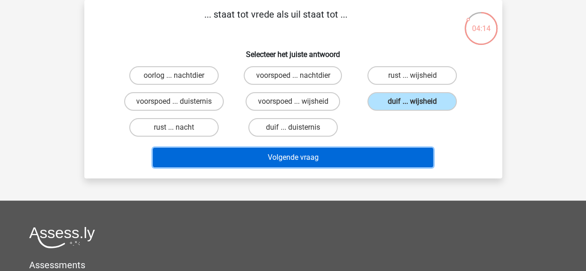
click at [370, 158] on button "Volgende vraag" at bounding box center [293, 157] width 280 height 19
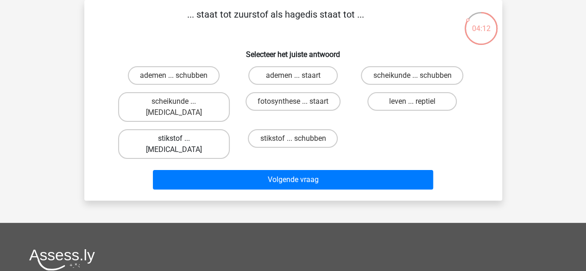
click at [200, 132] on label "stikstof ... krokodil" at bounding box center [174, 144] width 112 height 30
click at [180, 139] on input "stikstof ... krokodil" at bounding box center [177, 142] width 6 height 6
radio input "true"
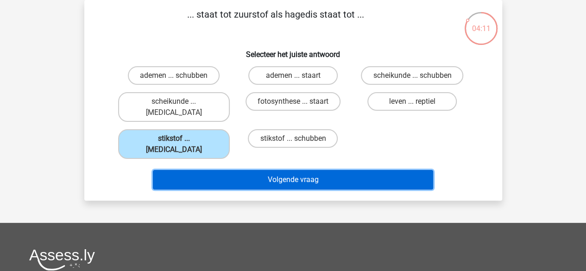
click at [227, 170] on button "Volgende vraag" at bounding box center [293, 179] width 280 height 19
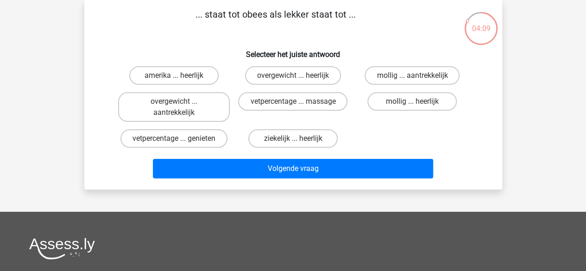
click at [263, 10] on p "... staat tot obees als lekker staat tot ..." at bounding box center [276, 21] width 354 height 28
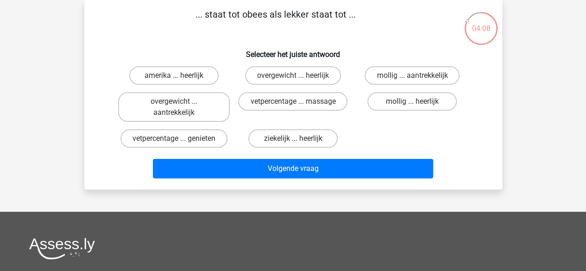
click at [263, 10] on p "... staat tot obees als lekker staat tot ..." at bounding box center [276, 21] width 354 height 28
click at [440, 99] on label "mollig ... heerlijk" at bounding box center [412, 101] width 89 height 19
click at [419, 102] on input "mollig ... heerlijk" at bounding box center [416, 105] width 6 height 6
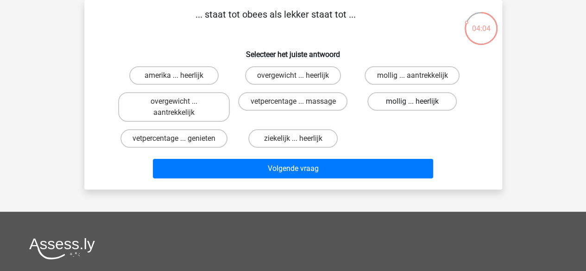
radio input "true"
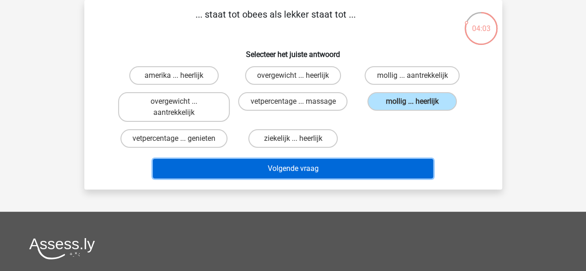
click at [394, 165] on button "Volgende vraag" at bounding box center [293, 168] width 280 height 19
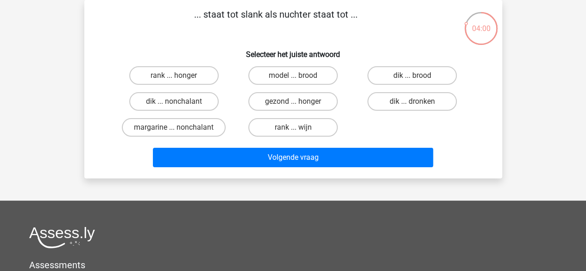
click at [242, 12] on p "... staat tot slank als nuchter staat tot ..." at bounding box center [276, 21] width 354 height 28
click at [394, 98] on label "dik ... dronken" at bounding box center [412, 101] width 89 height 19
click at [413, 102] on input "dik ... dronken" at bounding box center [416, 105] width 6 height 6
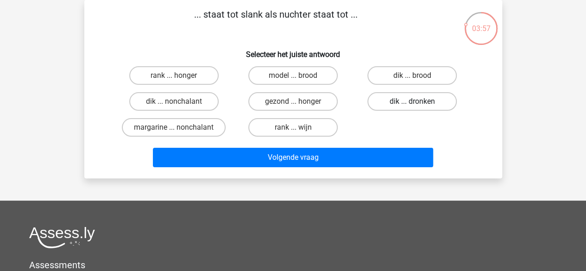
radio input "true"
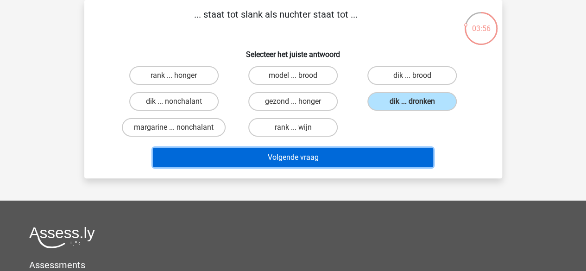
click at [376, 157] on button "Volgende vraag" at bounding box center [293, 157] width 280 height 19
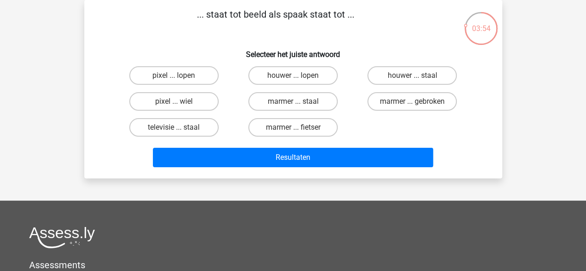
click at [248, 12] on p "... staat tot beeld als spaak staat tot ..." at bounding box center [276, 21] width 354 height 28
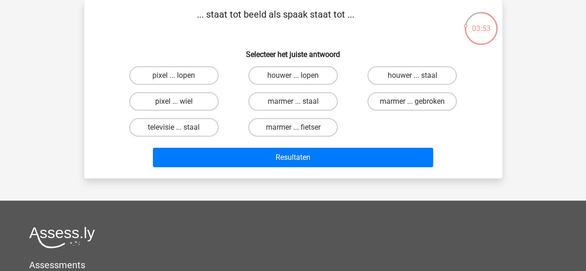
click at [248, 12] on p "... staat tot beeld als spaak staat tot ..." at bounding box center [276, 21] width 354 height 28
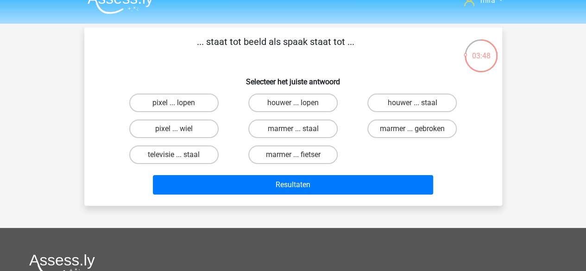
scroll to position [15, 0]
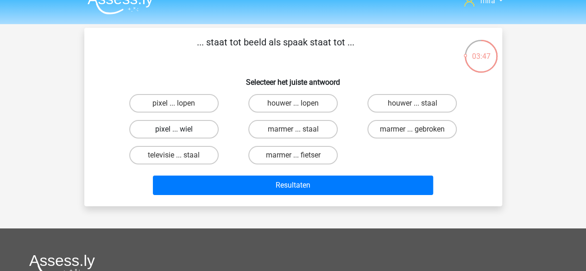
click at [190, 136] on label "pixel ... wiel" at bounding box center [173, 129] width 89 height 19
click at [180, 135] on input "pixel ... wiel" at bounding box center [177, 132] width 6 height 6
radio input "true"
click at [241, 198] on div "Resultaten" at bounding box center [294, 187] width 358 height 23
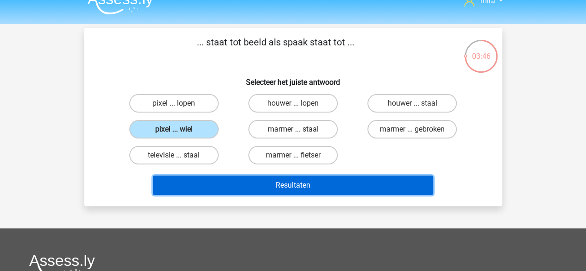
click at [243, 191] on button "Resultaten" at bounding box center [293, 185] width 280 height 19
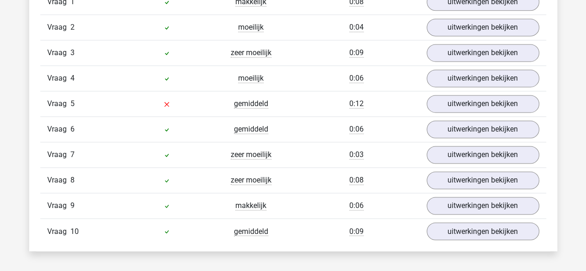
scroll to position [650, 0]
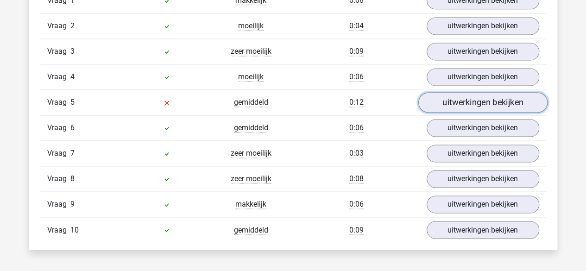
click at [463, 107] on link "uitwerkingen bekijken" at bounding box center [482, 102] width 129 height 20
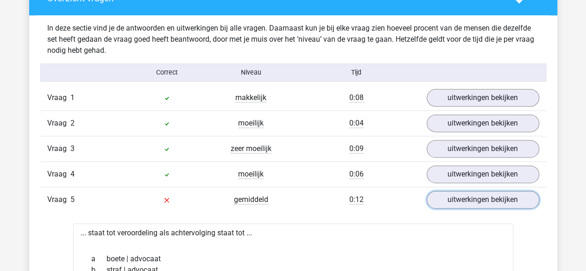
scroll to position [569, 0]
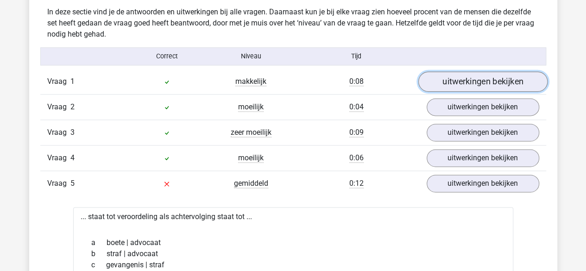
click at [470, 77] on link "uitwerkingen bekijken" at bounding box center [482, 81] width 129 height 20
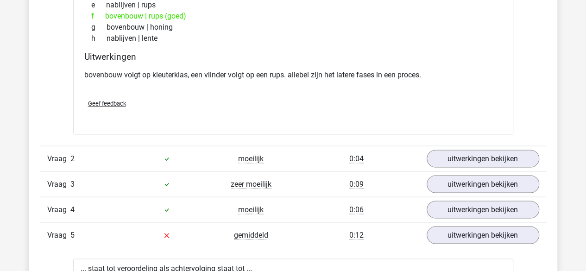
scroll to position [758, 0]
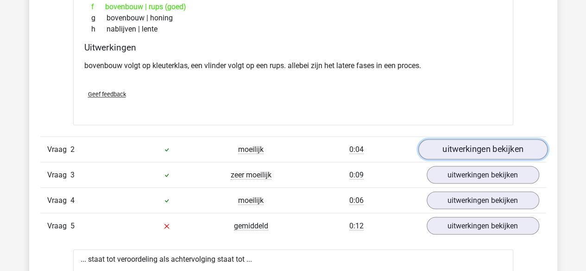
click at [430, 143] on link "uitwerkingen bekijken" at bounding box center [482, 149] width 129 height 20
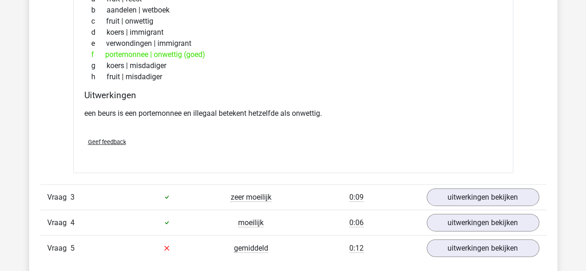
scroll to position [969, 0]
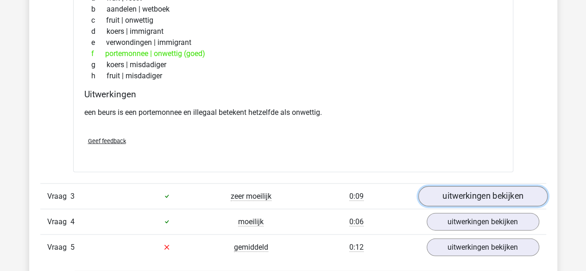
click at [460, 199] on link "uitwerkingen bekijken" at bounding box center [482, 196] width 129 height 20
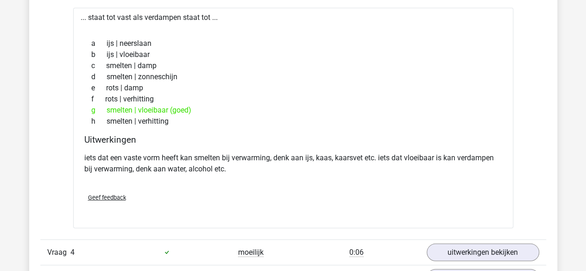
scroll to position [1204, 0]
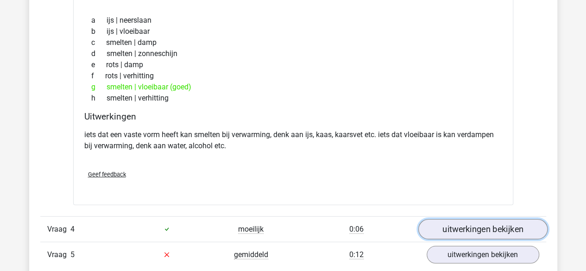
click at [490, 225] on link "uitwerkingen bekijken" at bounding box center [482, 229] width 129 height 20
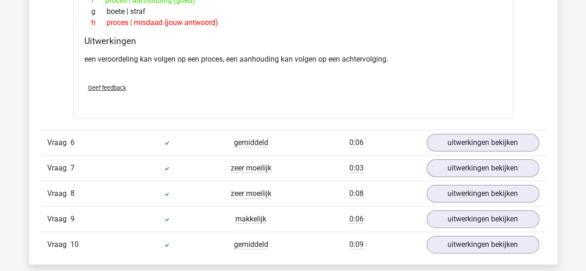
scroll to position [1821, 0]
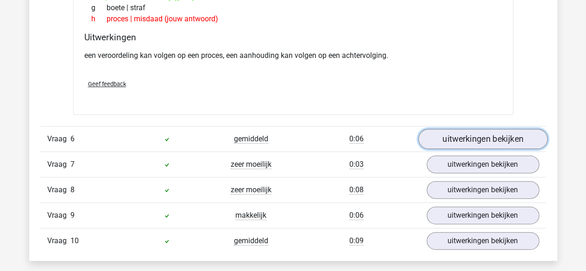
click at [447, 134] on link "uitwerkingen bekijken" at bounding box center [482, 139] width 129 height 20
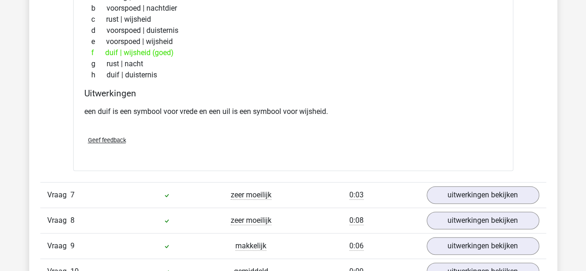
scroll to position [2048, 0]
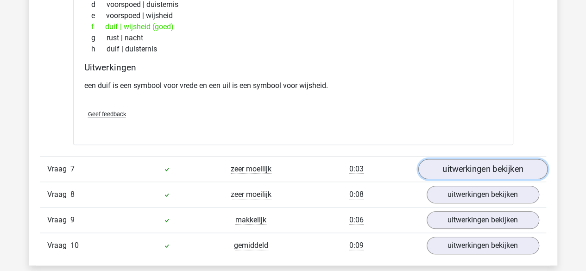
click at [461, 166] on link "uitwerkingen bekijken" at bounding box center [482, 169] width 129 height 20
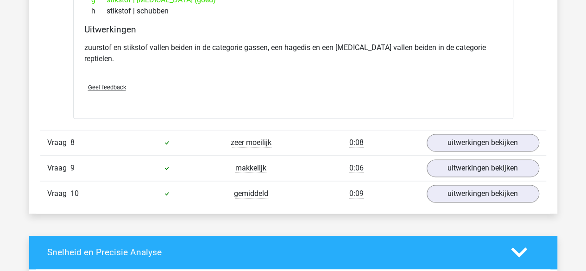
scroll to position [2344, 0]
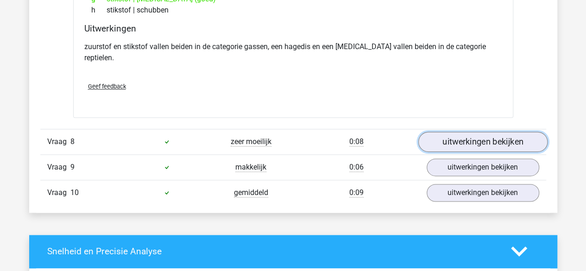
click at [485, 132] on link "uitwerkingen bekijken" at bounding box center [482, 142] width 129 height 20
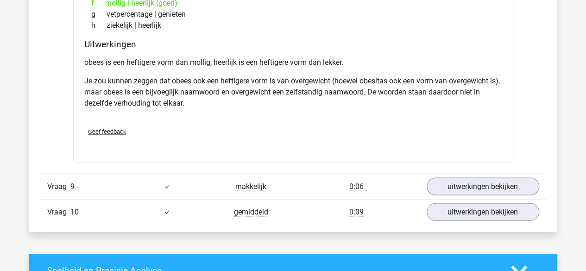
scroll to position [2613, 0]
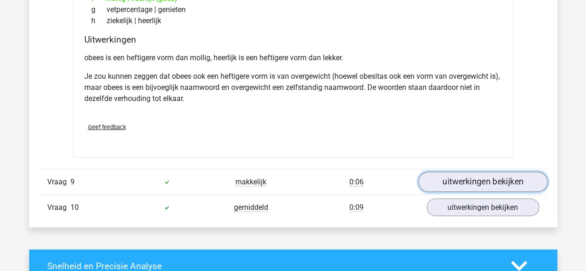
click at [483, 172] on link "uitwerkingen bekijken" at bounding box center [482, 182] width 129 height 20
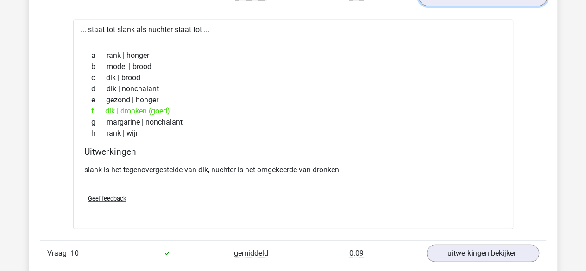
scroll to position [2798, 0]
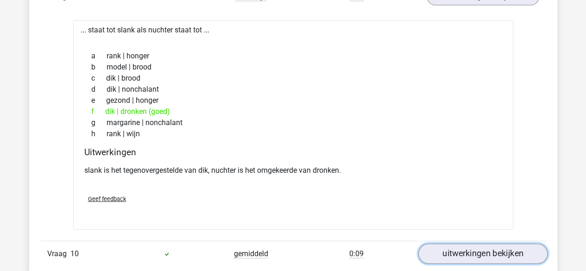
click at [496, 244] on link "uitwerkingen bekijken" at bounding box center [482, 254] width 129 height 20
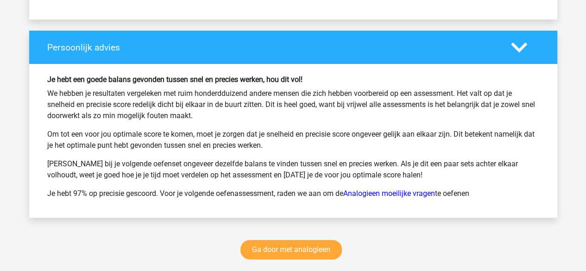
scroll to position [3799, 0]
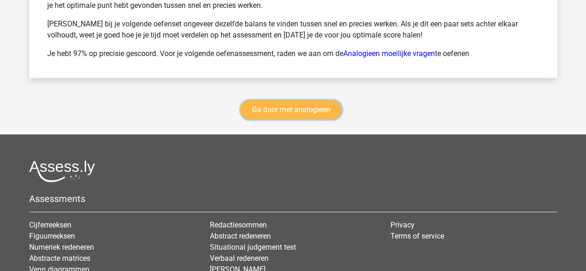
click at [333, 100] on link "Ga door met analogieen" at bounding box center [292, 109] width 102 height 19
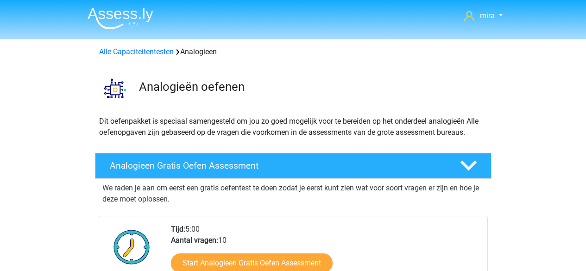
scroll to position [380, 0]
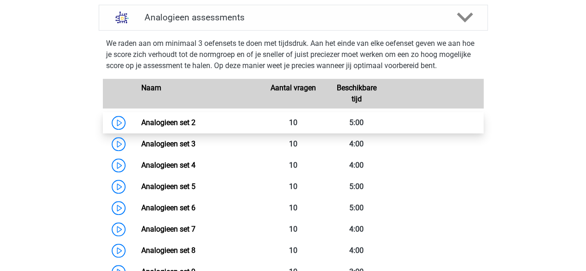
click at [196, 118] on link "Analogieen set 2" at bounding box center [168, 122] width 54 height 9
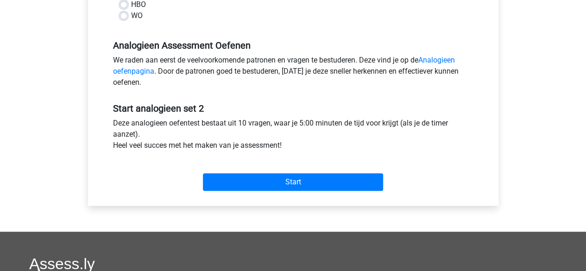
scroll to position [256, 0]
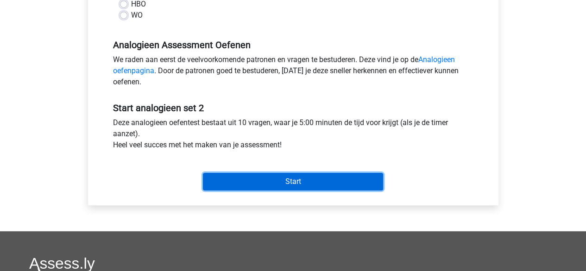
click at [252, 184] on input "Start" at bounding box center [293, 182] width 180 height 18
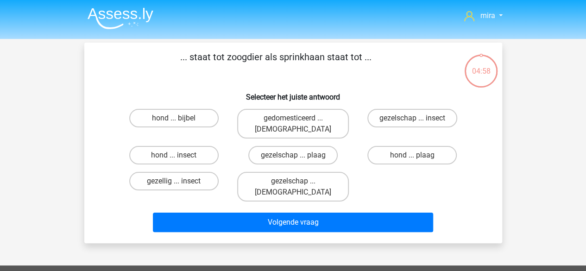
drag, startPoint x: 287, startPoint y: 77, endPoint x: 287, endPoint y: 51, distance: 26.0
click at [287, 51] on p "... staat tot zoogdier als sprinkhaan staat tot ..." at bounding box center [276, 64] width 354 height 28
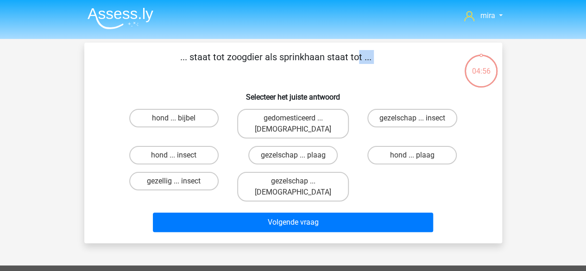
click at [281, 62] on p "... staat tot zoogdier als sprinkhaan staat tot ..." at bounding box center [276, 64] width 354 height 28
click at [203, 146] on label "hond ... insect" at bounding box center [173, 155] width 89 height 19
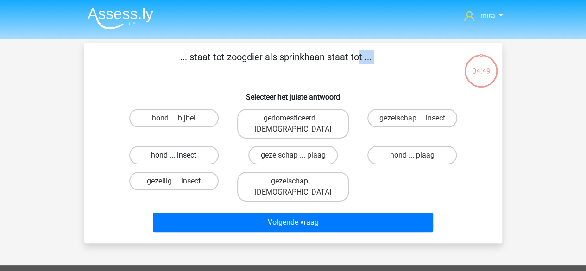
click at [180, 155] on input "hond ... insect" at bounding box center [177, 158] width 6 height 6
radio input "true"
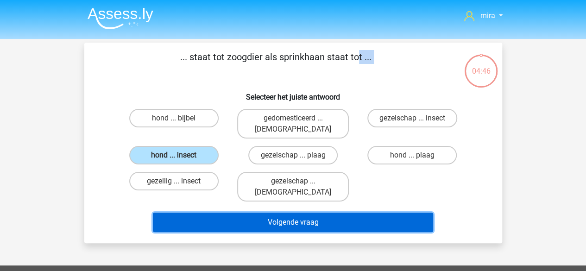
click at [224, 213] on button "Volgende vraag" at bounding box center [293, 222] width 280 height 19
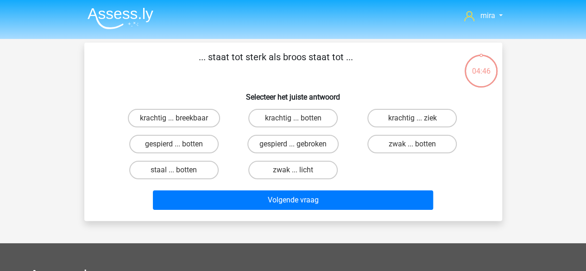
scroll to position [43, 0]
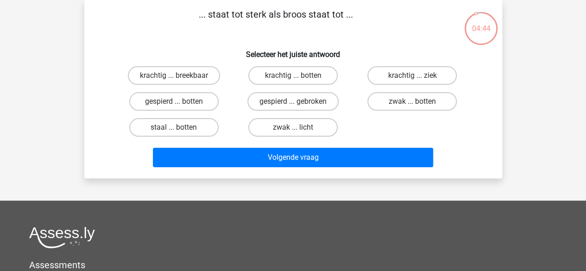
click at [246, 20] on p "... staat tot sterk als broos staat tot ..." at bounding box center [276, 21] width 354 height 28
click at [264, 17] on p "... staat tot sterk als broos staat tot ..." at bounding box center [276, 21] width 354 height 28
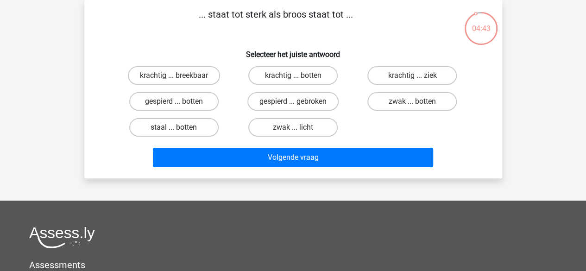
click at [264, 17] on p "... staat tot sterk als broos staat tot ..." at bounding box center [276, 21] width 354 height 28
click at [273, 19] on p "... staat tot sterk als broos staat tot ..." at bounding box center [276, 21] width 354 height 28
click at [256, 16] on p "... staat tot sterk als broos staat tot ..." at bounding box center [276, 21] width 354 height 28
click at [135, 72] on label "krachtig ... breekbaar" at bounding box center [174, 75] width 92 height 19
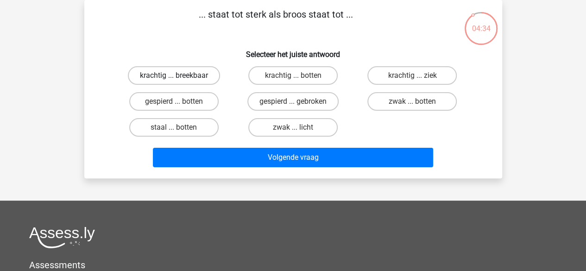
click at [174, 76] on input "krachtig ... breekbaar" at bounding box center [177, 79] width 6 height 6
radio input "true"
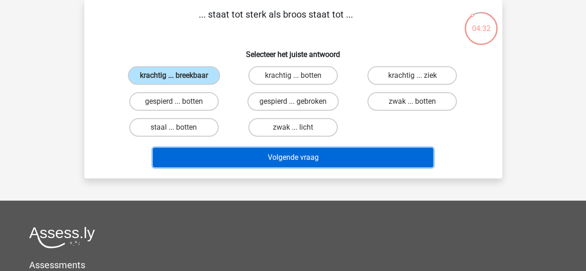
click at [270, 151] on button "Volgende vraag" at bounding box center [293, 157] width 280 height 19
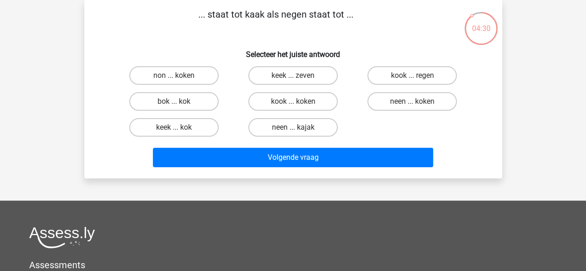
click at [219, 16] on p "... staat tot kaak als negen staat tot ..." at bounding box center [276, 21] width 354 height 28
click at [251, 13] on p "... staat tot kaak als negen staat tot ..." at bounding box center [276, 21] width 354 height 28
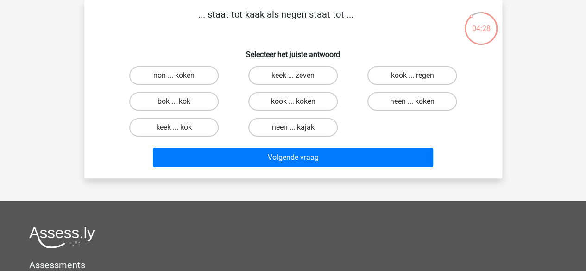
click at [251, 13] on p "... staat tot kaak als negen staat tot ..." at bounding box center [276, 21] width 354 height 28
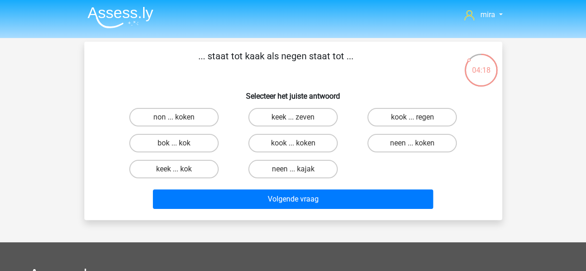
scroll to position [0, 0]
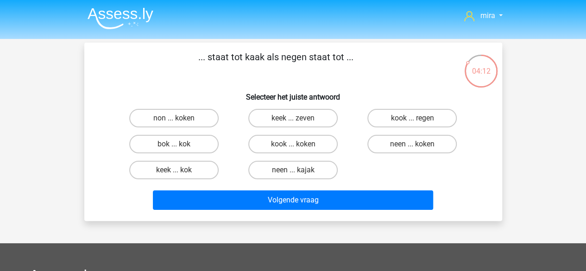
click at [362, 86] on h6 "Selecteer het juiste antwoord" at bounding box center [293, 93] width 389 height 16
click at [290, 55] on p "... staat tot kaak als negen staat tot ..." at bounding box center [276, 64] width 354 height 28
click at [287, 58] on p "... staat tot kaak als negen staat tot ..." at bounding box center [276, 64] width 354 height 28
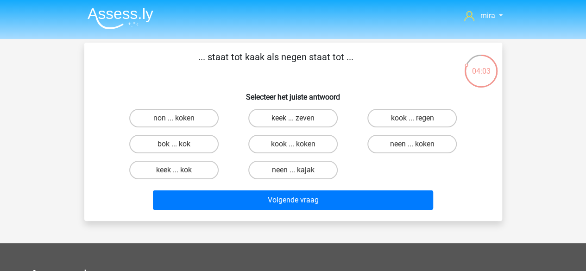
click at [287, 58] on p "... staat tot kaak als negen staat tot ..." at bounding box center [276, 64] width 354 height 28
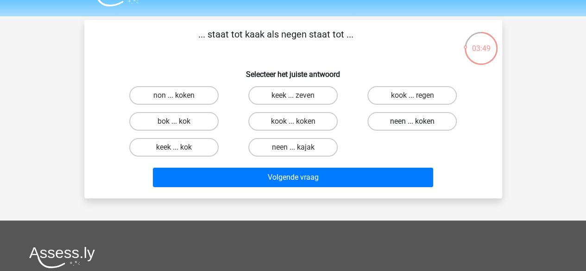
scroll to position [22, 0]
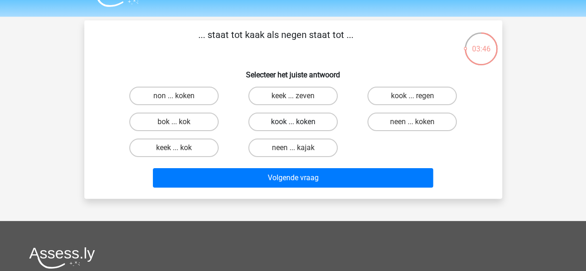
click at [312, 130] on label "kook ... koken" at bounding box center [292, 122] width 89 height 19
click at [299, 128] on input "kook ... koken" at bounding box center [296, 125] width 6 height 6
radio input "true"
click at [291, 99] on label "keek ... zeven" at bounding box center [292, 96] width 89 height 19
click at [293, 99] on input "keek ... zeven" at bounding box center [296, 99] width 6 height 6
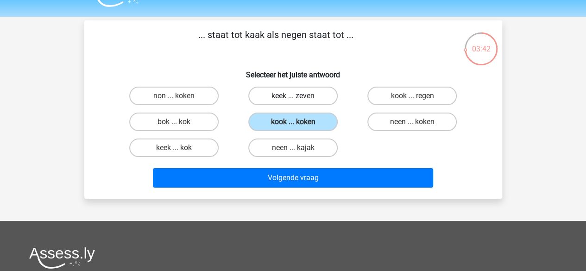
radio input "true"
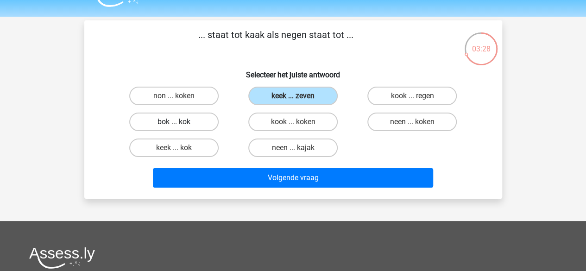
click at [200, 127] on label "bok ... kok" at bounding box center [173, 122] width 89 height 19
click at [180, 127] on input "bok ... kok" at bounding box center [177, 125] width 6 height 6
radio input "true"
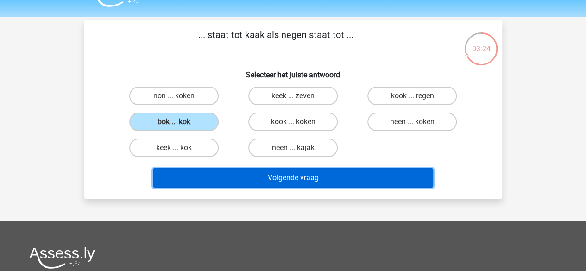
drag, startPoint x: 226, startPoint y: 175, endPoint x: 225, endPoint y: 180, distance: 5.1
click at [225, 180] on button "Volgende vraag" at bounding box center [293, 177] width 280 height 19
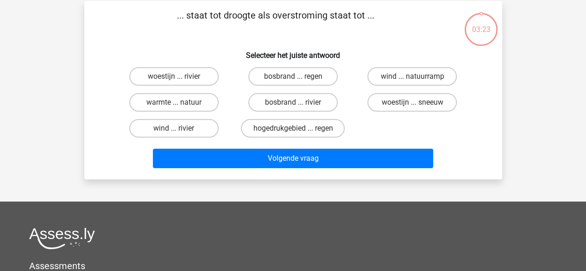
scroll to position [43, 0]
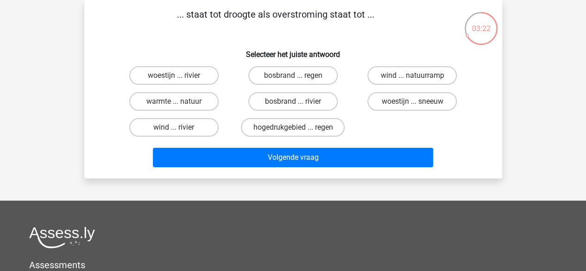
click at [204, 13] on p "... staat tot droogte als overstroming staat tot ..." at bounding box center [276, 21] width 354 height 28
click at [211, 14] on p "... staat tot droogte als overstroming staat tot ..." at bounding box center [276, 21] width 354 height 28
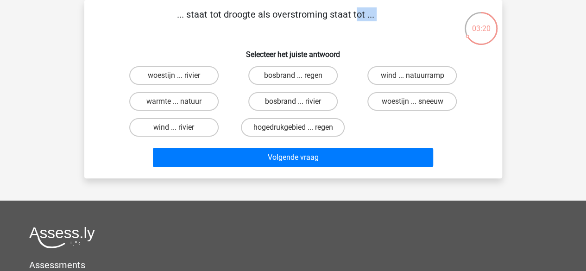
click at [235, 16] on p "... staat tot droogte als overstroming staat tot ..." at bounding box center [276, 21] width 354 height 28
click at [239, 16] on p "... staat tot droogte als overstroming staat tot ..." at bounding box center [276, 21] width 354 height 28
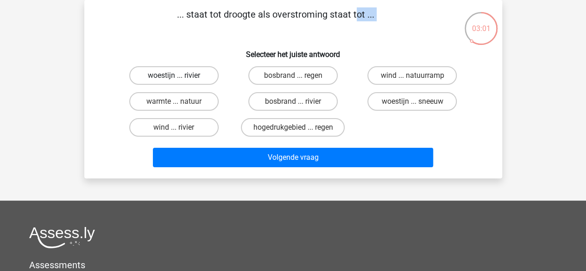
click at [192, 81] on label "woestijn ... rivier" at bounding box center [173, 75] width 89 height 19
click at [180, 81] on input "woestijn ... rivier" at bounding box center [177, 79] width 6 height 6
radio input "true"
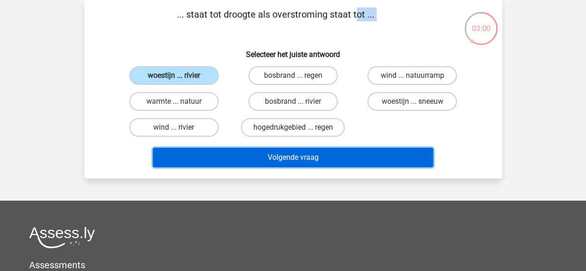
click at [242, 164] on button "Volgende vraag" at bounding box center [293, 157] width 280 height 19
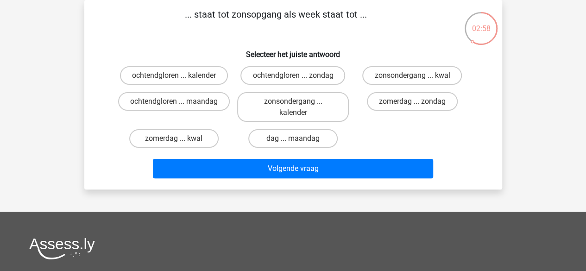
click at [211, 18] on p "... staat tot zonsopgang als week staat tot ..." at bounding box center [276, 21] width 354 height 28
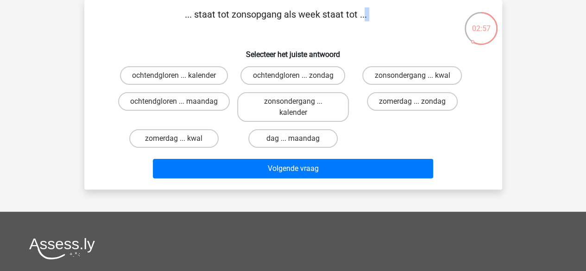
click at [211, 18] on p "... staat tot zonsopgang als week staat tot ..." at bounding box center [276, 21] width 354 height 28
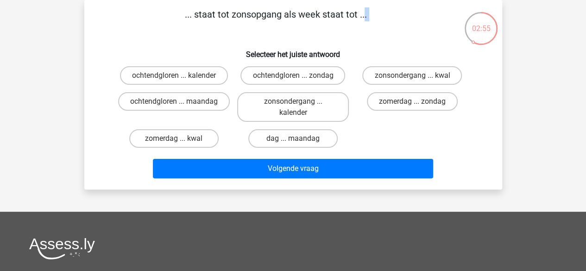
click at [211, 18] on p "... staat tot zonsopgang als week staat tot ..." at bounding box center [276, 21] width 354 height 28
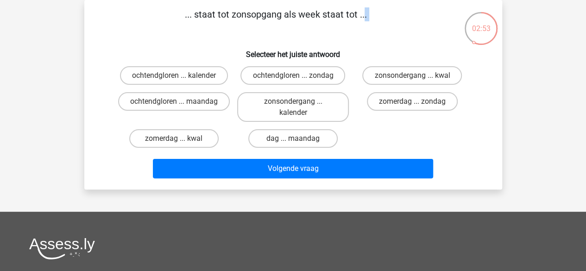
click at [211, 18] on p "... staat tot zonsopgang als week staat tot ..." at bounding box center [276, 21] width 354 height 28
click at [232, 17] on p "... staat tot zonsopgang als week staat tot ..." at bounding box center [276, 21] width 354 height 28
click at [253, 14] on p "... staat tot zonsopgang als week staat tot ..." at bounding box center [276, 21] width 354 height 28
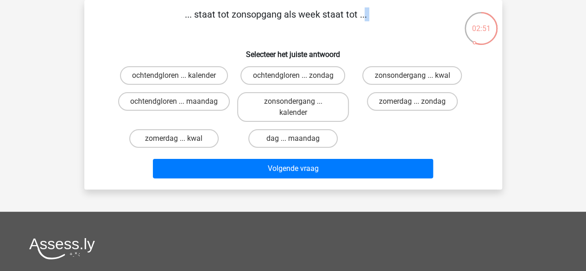
click at [253, 14] on p "... staat tot zonsopgang als week staat tot ..." at bounding box center [276, 21] width 354 height 28
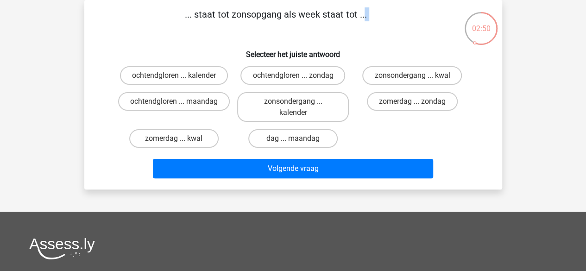
click at [253, 14] on p "... staat tot zonsopgang als week staat tot ..." at bounding box center [276, 21] width 354 height 28
click at [217, 94] on label "ochtendgloren ... maandag" at bounding box center [174, 101] width 112 height 19
click at [180, 102] on input "ochtendgloren ... maandag" at bounding box center [177, 105] width 6 height 6
radio input "true"
click at [264, 107] on label "zonsondergang ... kalender" at bounding box center [293, 107] width 112 height 30
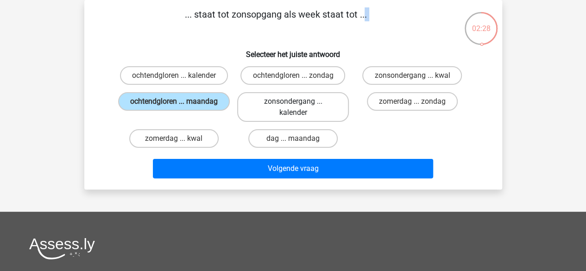
click at [293, 107] on input "zonsondergang ... kalender" at bounding box center [296, 105] width 6 height 6
radio input "true"
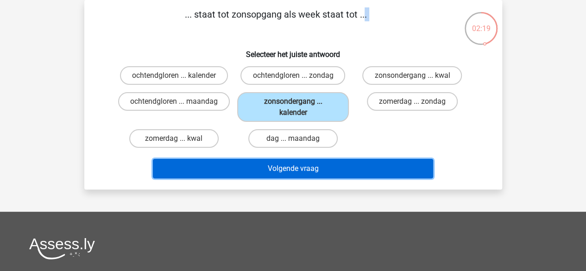
click at [285, 166] on button "Volgende vraag" at bounding box center [293, 168] width 280 height 19
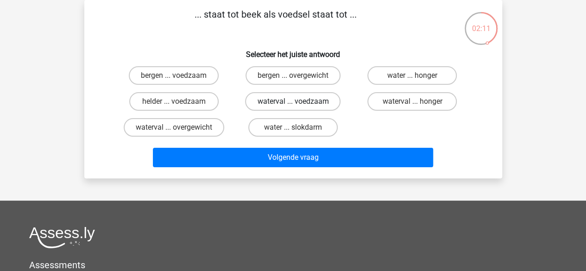
click at [314, 105] on label "waterval ... voedzaam" at bounding box center [293, 101] width 96 height 19
click at [299, 105] on input "waterval ... voedzaam" at bounding box center [296, 105] width 6 height 6
radio input "true"
click at [373, 101] on label "waterval ... honger" at bounding box center [412, 101] width 89 height 19
click at [413, 102] on input "waterval ... honger" at bounding box center [416, 105] width 6 height 6
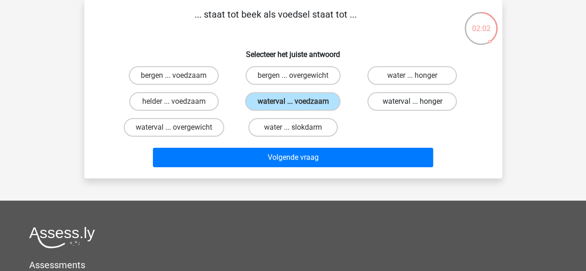
radio input "true"
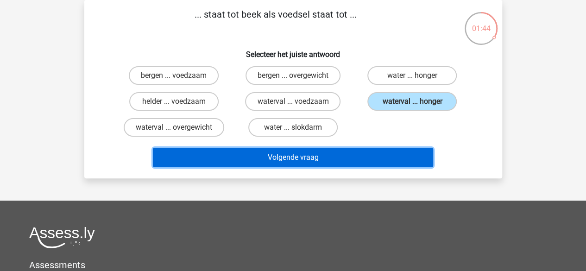
drag, startPoint x: 254, startPoint y: 148, endPoint x: 308, endPoint y: 163, distance: 56.2
click at [308, 163] on button "Volgende vraag" at bounding box center [293, 157] width 280 height 19
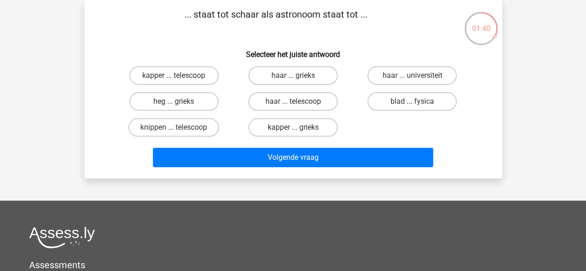
click at [239, 12] on p "... staat tot schaar als astronoom staat tot ..." at bounding box center [276, 21] width 354 height 28
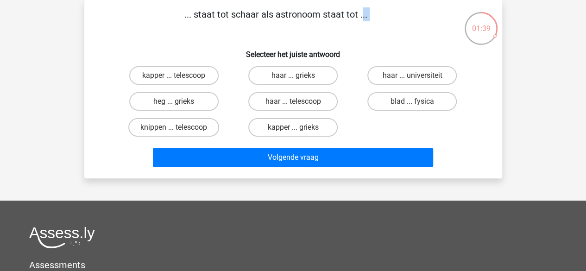
click at [239, 12] on p "... staat tot schaar als astronoom staat tot ..." at bounding box center [276, 21] width 354 height 28
click at [200, 74] on label "kapper ... telescoop" at bounding box center [173, 75] width 89 height 19
click at [180, 76] on input "kapper ... telescoop" at bounding box center [177, 79] width 6 height 6
radio input "true"
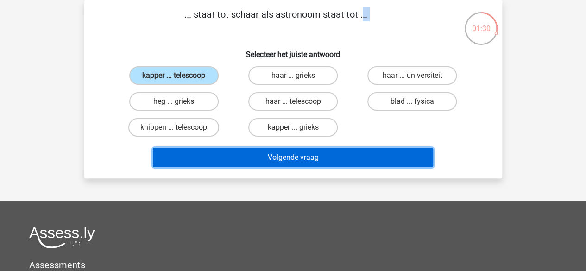
click at [237, 159] on button "Volgende vraag" at bounding box center [293, 157] width 280 height 19
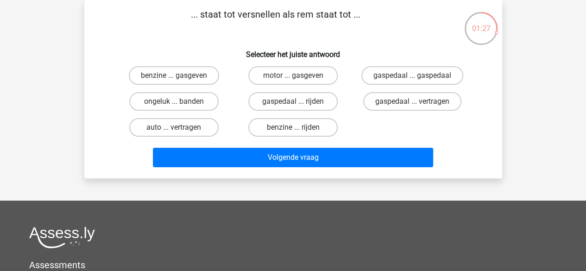
click at [255, 19] on p "... staat tot versnellen als rem staat tot ..." at bounding box center [276, 21] width 354 height 28
click at [379, 101] on label "gaspedaal ... vertragen" at bounding box center [412, 101] width 98 height 19
click at [413, 102] on input "gaspedaal ... vertragen" at bounding box center [416, 105] width 6 height 6
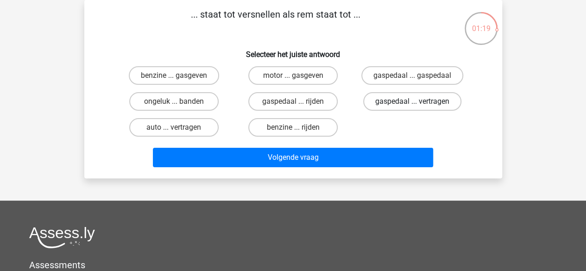
radio input "true"
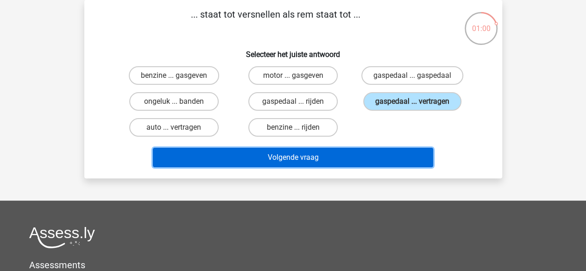
drag, startPoint x: 352, startPoint y: 155, endPoint x: 325, endPoint y: 162, distance: 27.4
click at [325, 162] on button "Volgende vraag" at bounding box center [293, 157] width 280 height 19
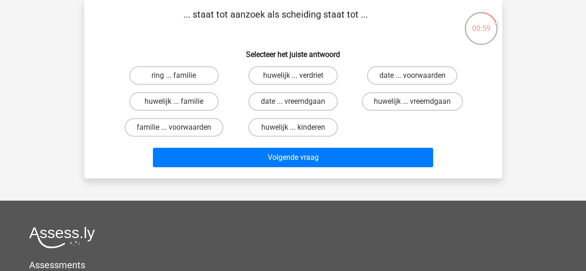
click at [260, 11] on p "... staat tot aanzoek als scheiding staat tot ..." at bounding box center [276, 21] width 354 height 28
click at [262, 12] on p "... staat tot aanzoek als scheiding staat tot ..." at bounding box center [276, 21] width 354 height 28
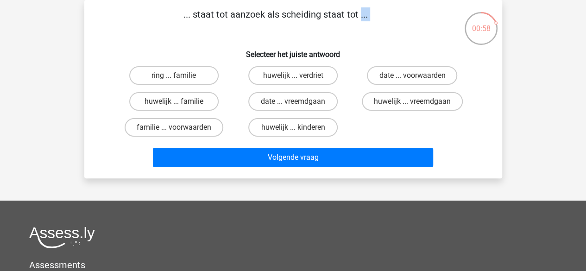
click at [262, 12] on p "... staat tot aanzoek als scheiding staat tot ..." at bounding box center [276, 21] width 354 height 28
click at [381, 97] on label "huwelijk ... vreemdgaan" at bounding box center [412, 101] width 101 height 19
click at [413, 102] on input "huwelijk ... vreemdgaan" at bounding box center [416, 105] width 6 height 6
radio input "true"
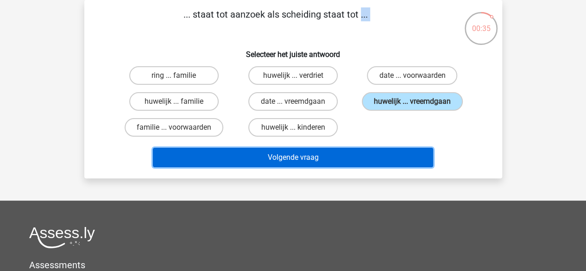
click at [343, 153] on button "Volgende vraag" at bounding box center [293, 157] width 280 height 19
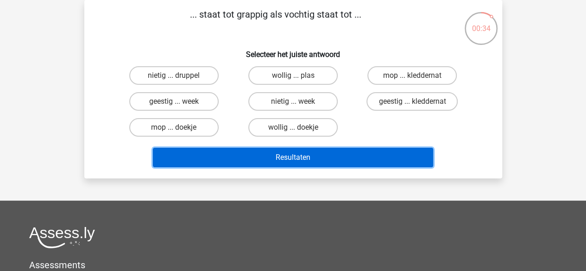
drag, startPoint x: 343, startPoint y: 153, endPoint x: 268, endPoint y: 28, distance: 146.0
click at [268, 28] on div "... staat tot grappig als vochtig staat tot ... Selecteer het juiste antwoord n…" at bounding box center [293, 89] width 411 height 164
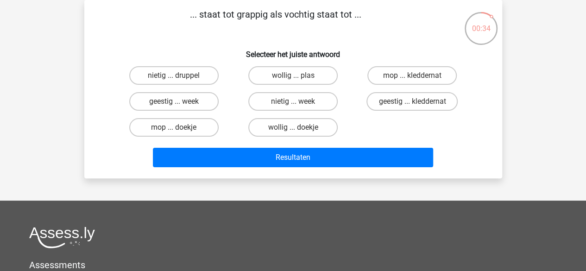
click at [268, 24] on p "... staat tot grappig als vochtig staat tot ..." at bounding box center [276, 21] width 354 height 28
click at [264, 14] on p "... staat tot grappig als vochtig staat tot ..." at bounding box center [276, 21] width 354 height 28
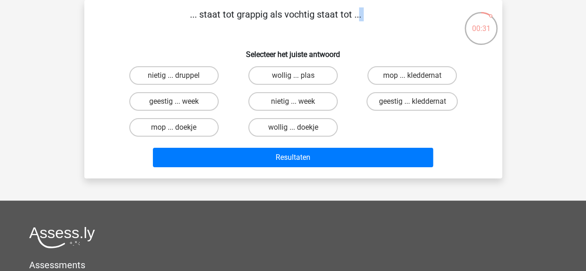
click at [264, 14] on p "... staat tot grappig als vochtig staat tot ..." at bounding box center [276, 21] width 354 height 28
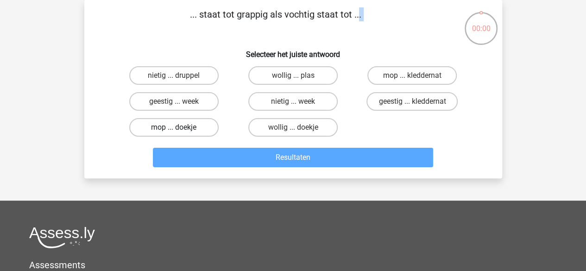
click at [160, 119] on label "mop ... doekje" at bounding box center [173, 127] width 89 height 19
click at [174, 127] on input "mop ... doekje" at bounding box center [177, 130] width 6 height 6
radio input "true"
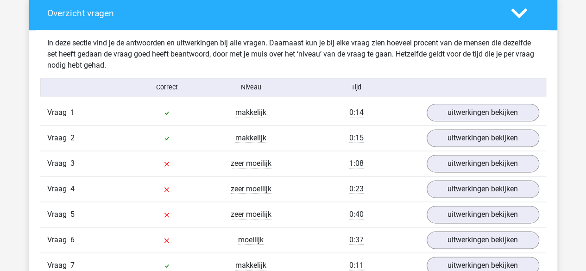
scroll to position [537, 0]
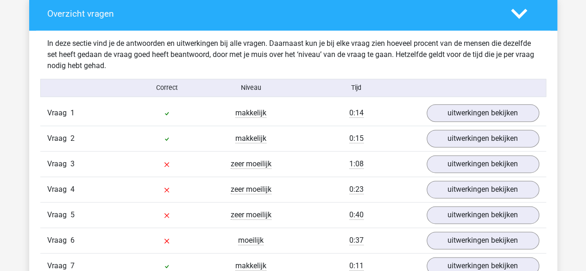
click at [252, 117] on div "makkelijk" at bounding box center [251, 113] width 84 height 11
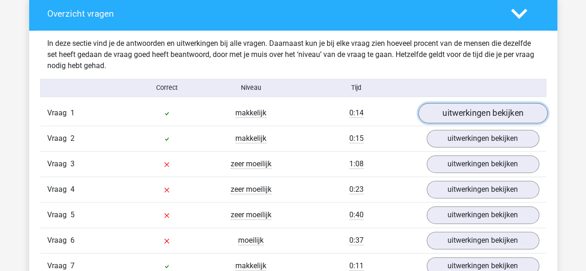
click at [463, 110] on link "uitwerkingen bekijken" at bounding box center [482, 113] width 129 height 20
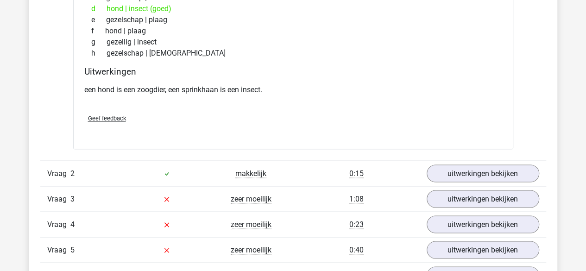
scroll to position [765, 0]
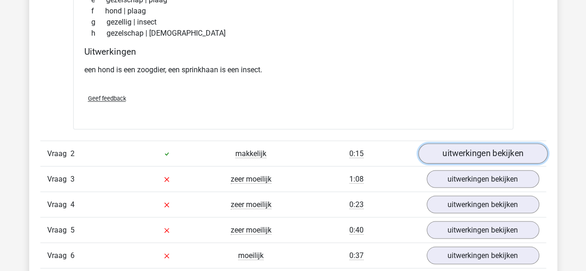
click at [449, 160] on link "uitwerkingen bekijken" at bounding box center [482, 153] width 129 height 20
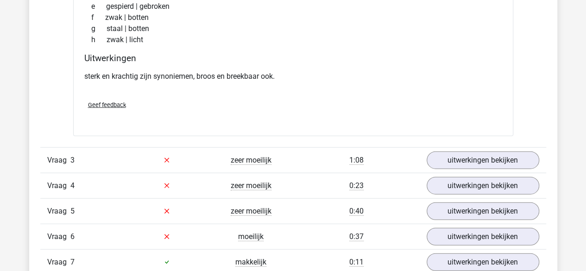
scroll to position [1028, 0]
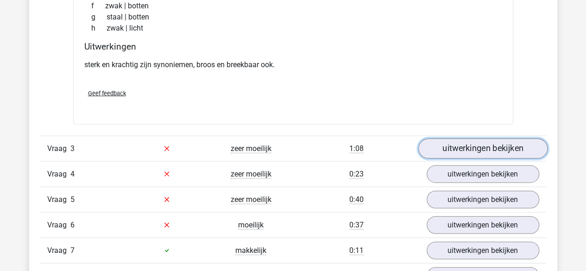
click at [513, 140] on link "uitwerkingen bekijken" at bounding box center [482, 149] width 129 height 20
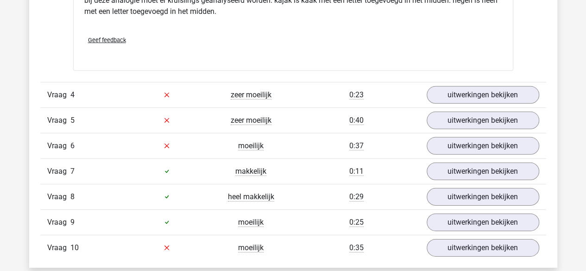
scroll to position [1350, 0]
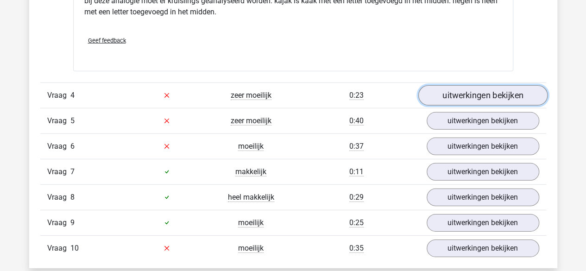
click at [470, 100] on link "uitwerkingen bekijken" at bounding box center [482, 95] width 129 height 20
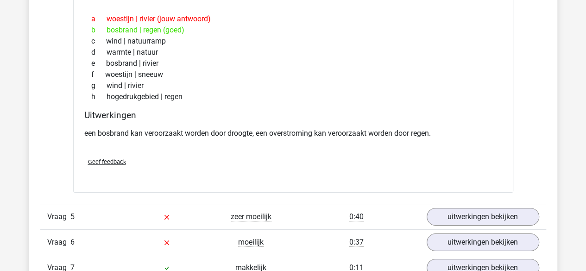
scroll to position [1497, 0]
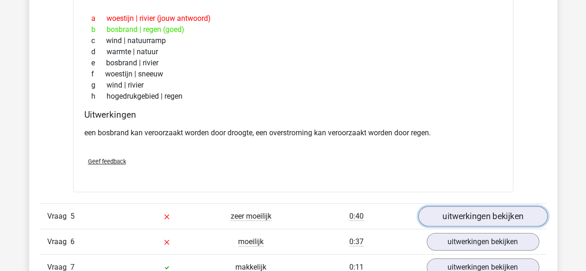
click at [437, 209] on link "uitwerkingen bekijken" at bounding box center [482, 216] width 129 height 20
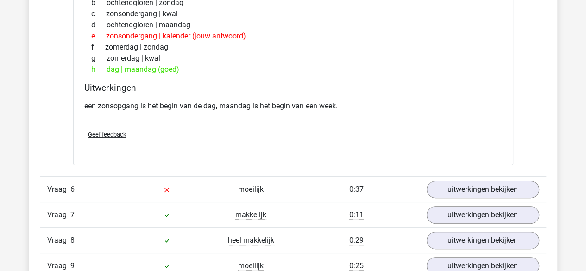
scroll to position [1782, 0]
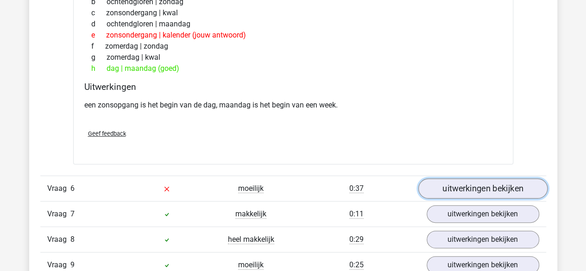
click at [455, 189] on link "uitwerkingen bekijken" at bounding box center [482, 188] width 129 height 20
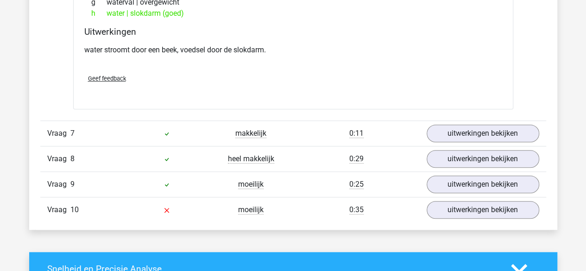
scroll to position [2096, 0]
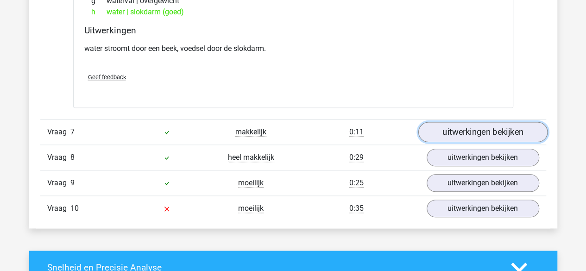
click at [501, 122] on link "uitwerkingen bekijken" at bounding box center [482, 132] width 129 height 20
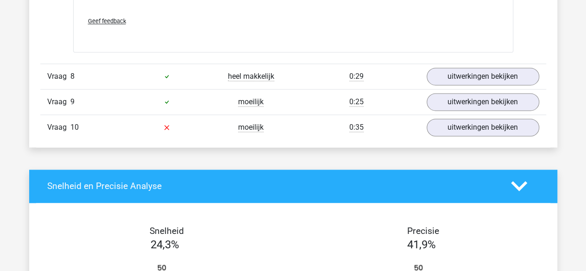
scroll to position [2410, 0]
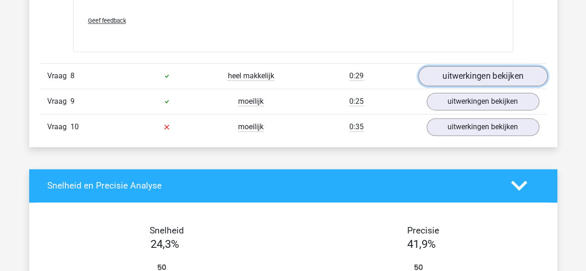
click at [500, 78] on link "uitwerkingen bekijken" at bounding box center [482, 76] width 129 height 20
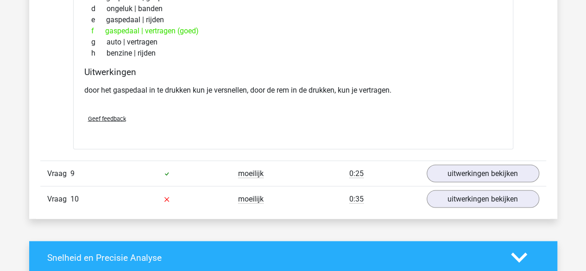
scroll to position [2571, 0]
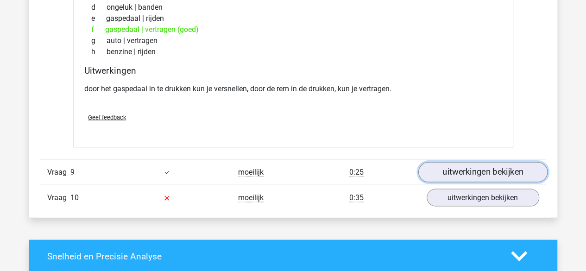
click at [504, 167] on link "uitwerkingen bekijken" at bounding box center [482, 172] width 129 height 20
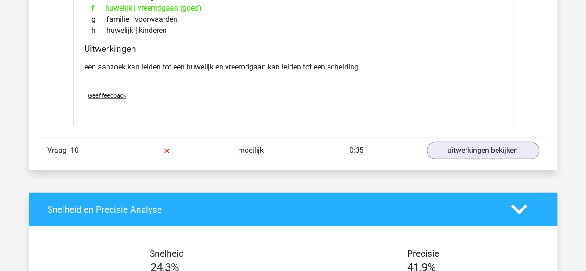
scroll to position [2853, 0]
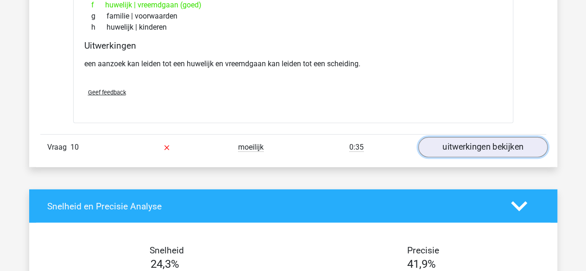
click at [485, 137] on link "uitwerkingen bekijken" at bounding box center [482, 147] width 129 height 20
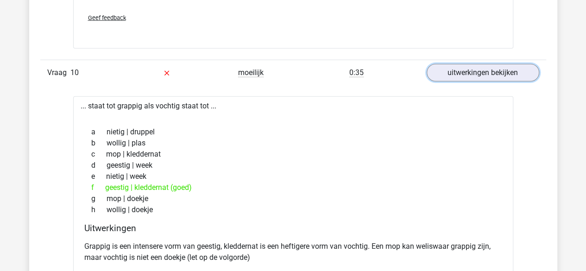
scroll to position [2932, 0]
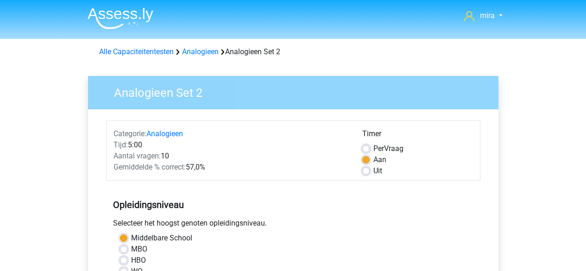
scroll to position [256, 0]
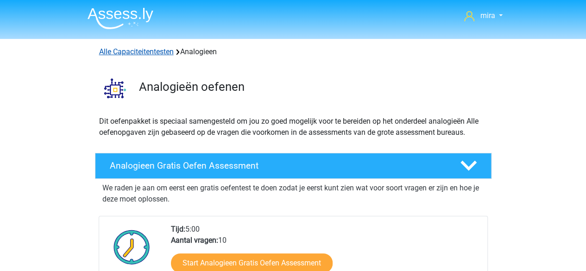
click at [138, 55] on link "Alle Capaciteitentesten" at bounding box center [136, 51] width 75 height 9
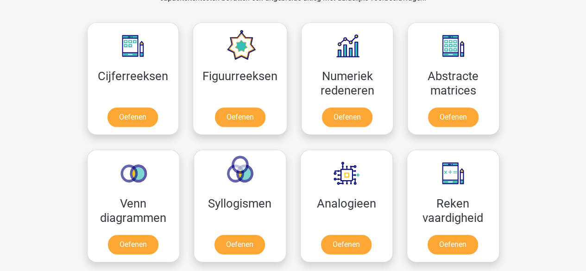
scroll to position [413, 0]
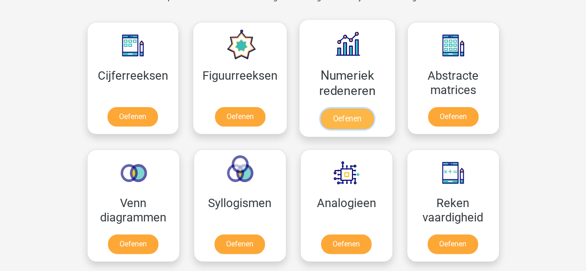
click at [334, 108] on link "Oefenen" at bounding box center [347, 118] width 53 height 20
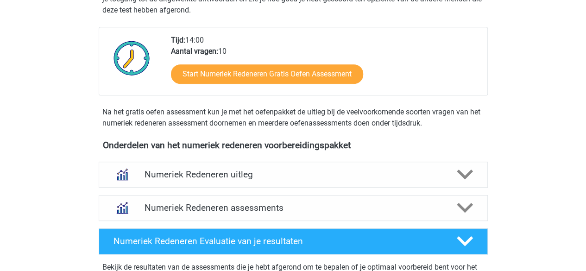
scroll to position [240, 0]
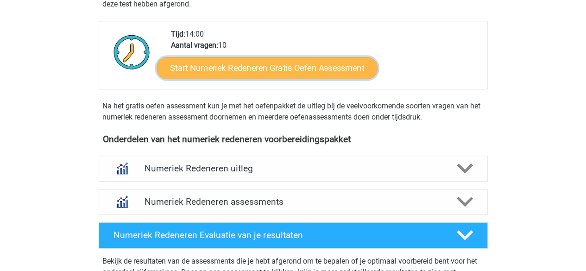
click at [303, 65] on link "Start Numeriek Redeneren Gratis Oefen Assessment" at bounding box center [267, 68] width 221 height 22
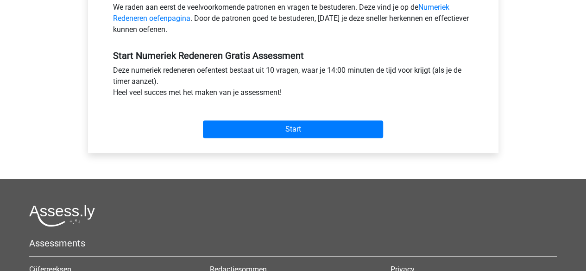
scroll to position [313, 0]
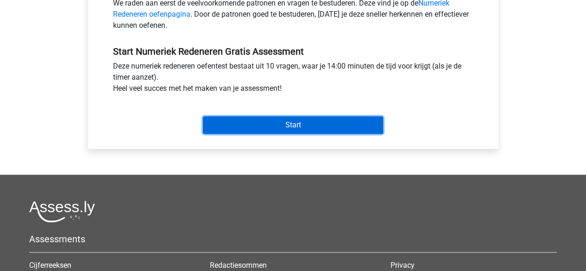
click at [330, 119] on input "Start" at bounding box center [293, 125] width 180 height 18
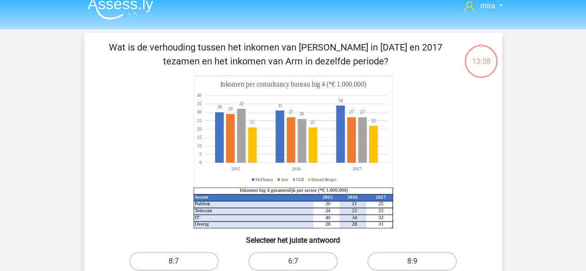
scroll to position [10, 0]
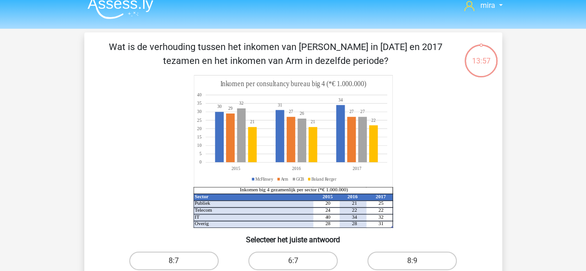
click at [247, 43] on p "Wat is de verhouding tussen het inkomen van [PERSON_NAME] in [DATE] en 2017 tez…" at bounding box center [276, 54] width 354 height 28
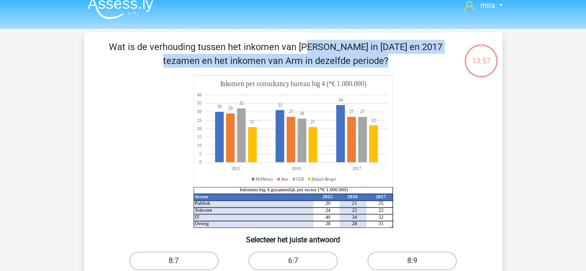
click at [247, 43] on p "Wat is de verhouding tussen het inkomen van [PERSON_NAME] in [DATE] en 2017 tez…" at bounding box center [276, 54] width 354 height 28
click at [252, 57] on p "Wat is de verhouding tussen het inkomen van [PERSON_NAME] in [DATE] en 2017 tez…" at bounding box center [276, 54] width 354 height 28
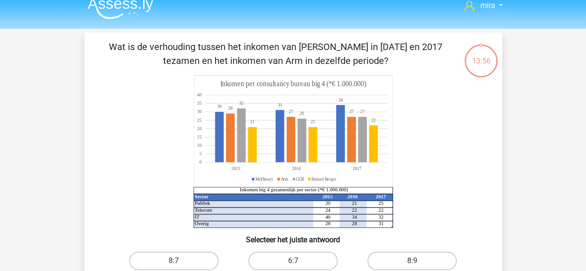
click at [252, 57] on p "Wat is de verhouding tussen het inkomen van [PERSON_NAME] in [DATE] en 2017 tez…" at bounding box center [276, 54] width 354 height 28
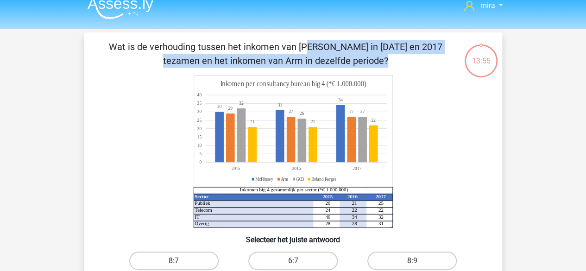
click at [252, 57] on p "Wat is de verhouding tussen het inkomen van [PERSON_NAME] in [DATE] en 2017 tez…" at bounding box center [276, 54] width 354 height 28
click at [254, 65] on p "Wat is de verhouding tussen het inkomen van [PERSON_NAME] in [DATE] en 2017 tez…" at bounding box center [276, 54] width 354 height 28
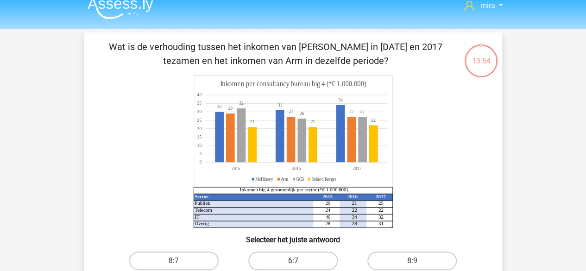
click at [254, 65] on p "Wat is de verhouding tussen het inkomen van [PERSON_NAME] in [DATE] en 2017 tez…" at bounding box center [276, 54] width 354 height 28
click at [287, 161] on icon at bounding box center [291, 138] width 130 height 49
click at [278, 177] on icon at bounding box center [293, 132] width 199 height 112
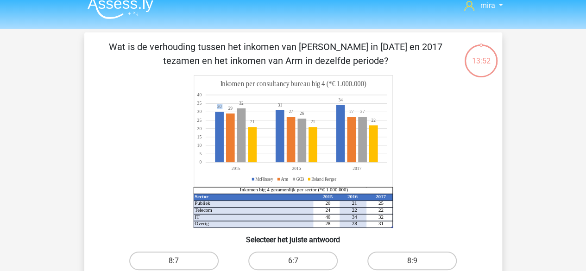
click at [278, 177] on icon at bounding box center [293, 132] width 199 height 112
click at [279, 177] on icon at bounding box center [293, 132] width 199 height 112
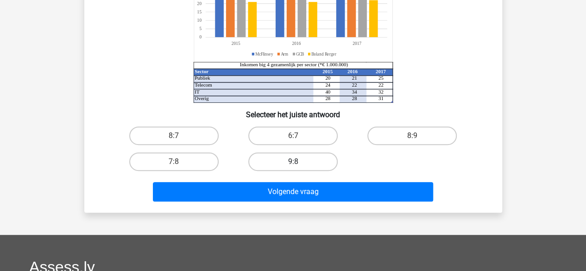
scroll to position [136, 0]
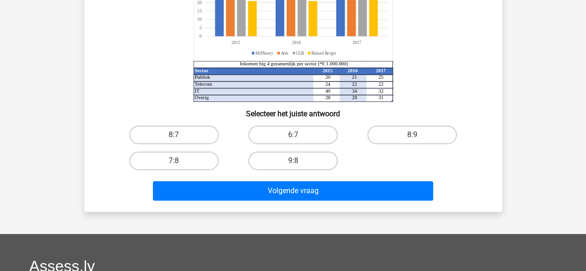
click at [319, 64] on tspan "Inkomen big 4 gezamenlijk per sector (*€ 1.000.000)" at bounding box center [294, 64] width 108 height 6
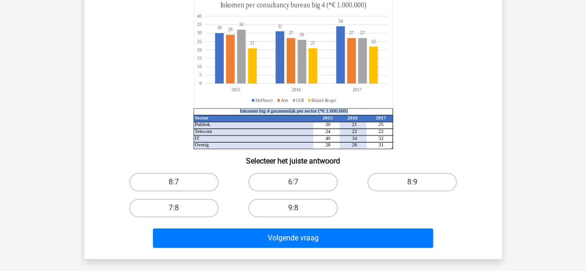
scroll to position [107, 0]
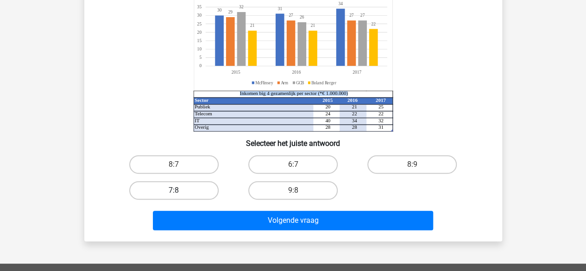
click at [196, 194] on label "7:8" at bounding box center [173, 190] width 89 height 19
click at [180, 194] on input "7:8" at bounding box center [177, 194] width 6 height 6
radio input "true"
click at [297, 188] on label "9:8" at bounding box center [292, 190] width 89 height 19
click at [297, 191] on input "9:8" at bounding box center [296, 194] width 6 height 6
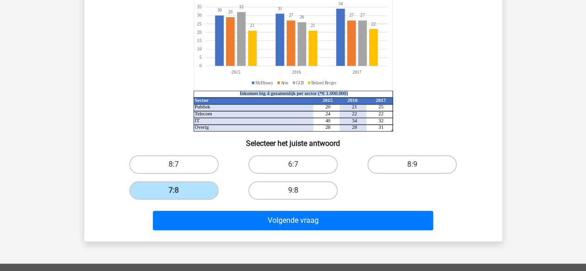
radio input "true"
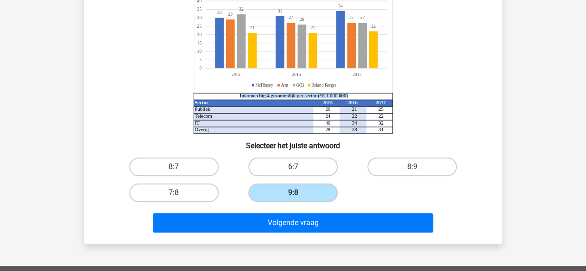
scroll to position [104, 0]
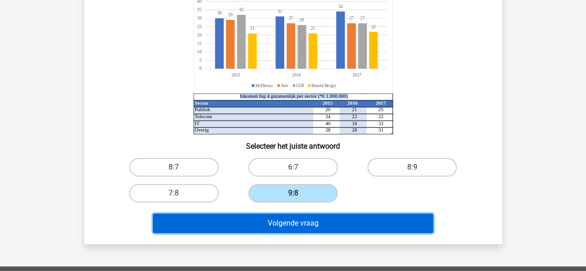
click at [284, 223] on button "Volgende vraag" at bounding box center [293, 223] width 280 height 19
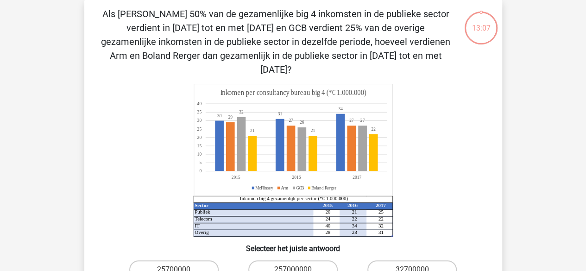
scroll to position [43, 0]
click at [195, 20] on p "Als [PERSON_NAME] 50% van de gezamenlijke big 4 inkomsten in de publieke sector…" at bounding box center [276, 42] width 354 height 70
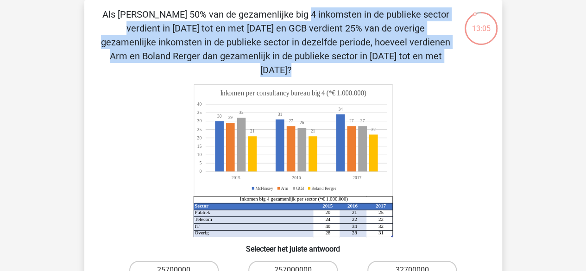
click at [195, 20] on p "Als [PERSON_NAME] 50% van de gezamenlijke big 4 inkomsten in de publieke sector…" at bounding box center [276, 42] width 354 height 70
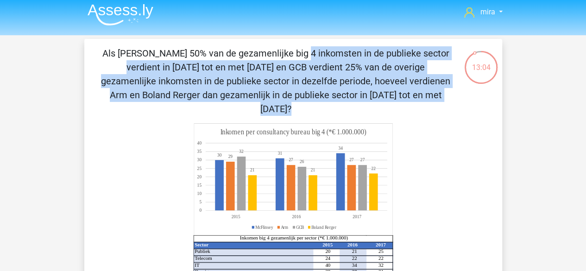
scroll to position [0, 0]
